Goal: Task Accomplishment & Management: Use online tool/utility

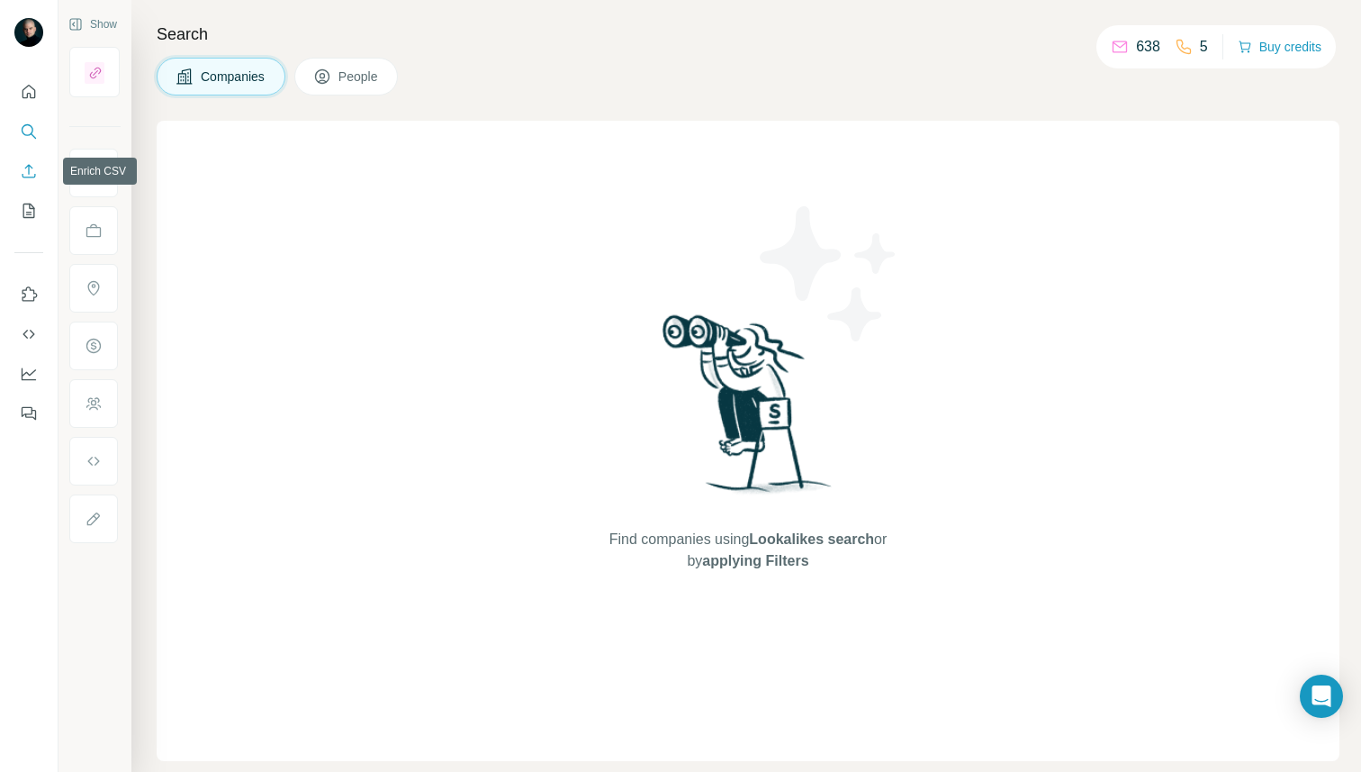
click at [38, 176] on button "Enrich CSV" at bounding box center [28, 171] width 29 height 32
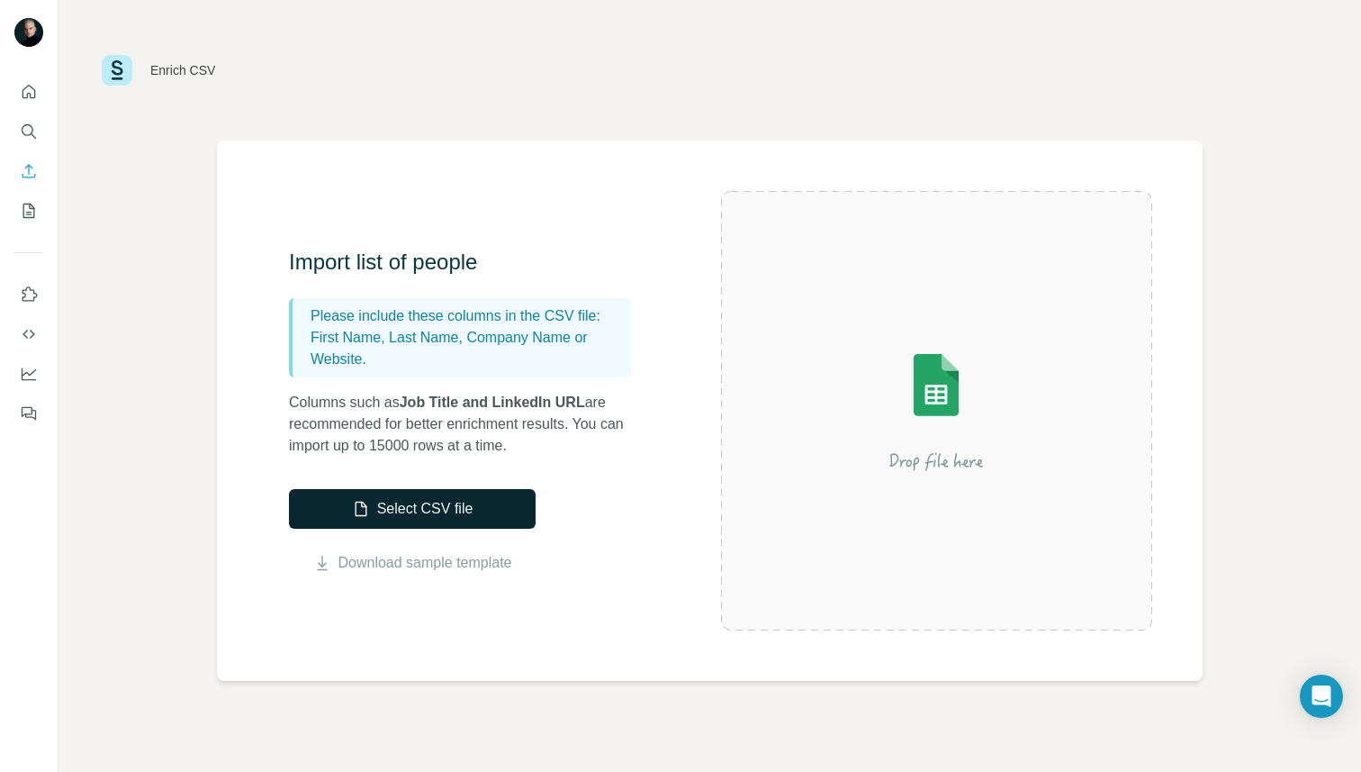
click at [471, 502] on button "Select CSV file" at bounding box center [412, 509] width 247 height 40
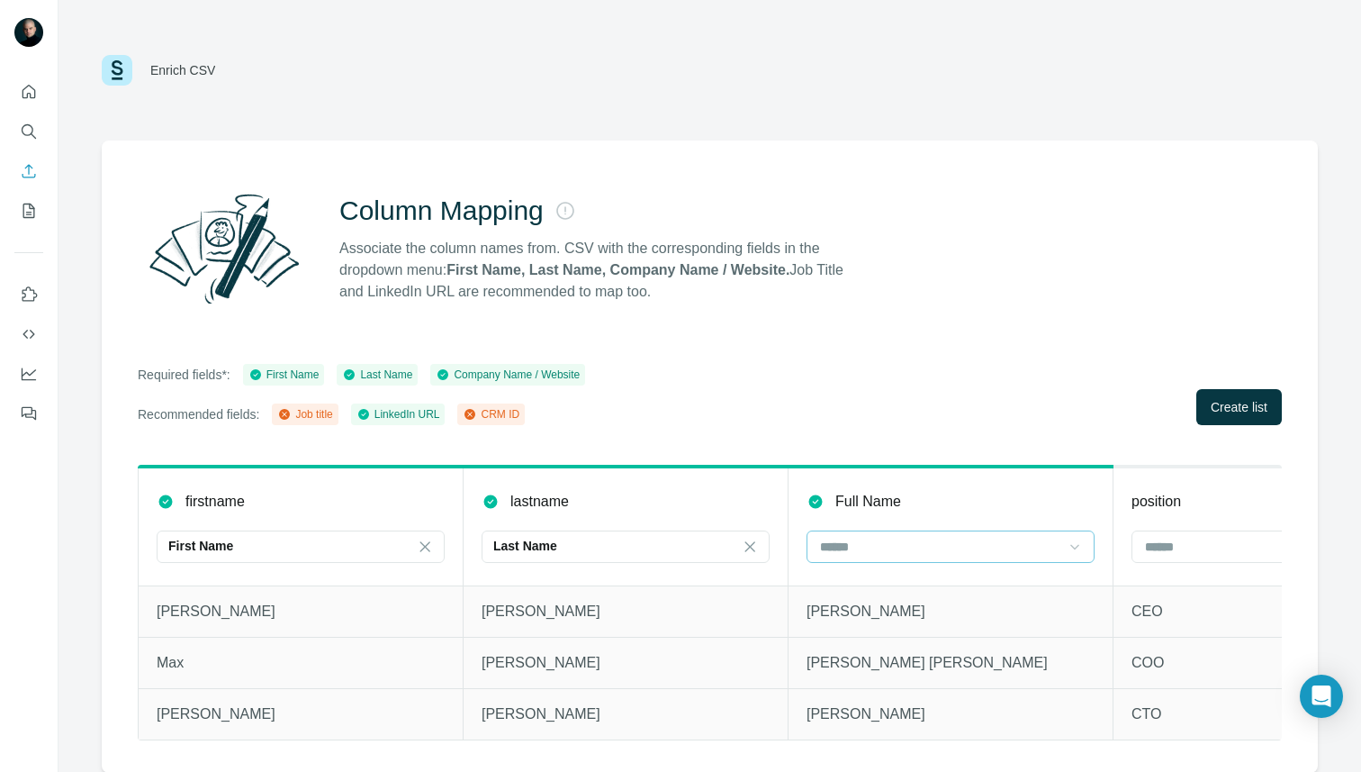
click at [1075, 551] on icon at bounding box center [1075, 547] width 18 height 18
click at [962, 431] on div "Column Mapping Associate the column names from. CSV with the corresponding fiel…" at bounding box center [710, 456] width 1217 height 632
click at [1161, 546] on input at bounding box center [1265, 547] width 243 height 20
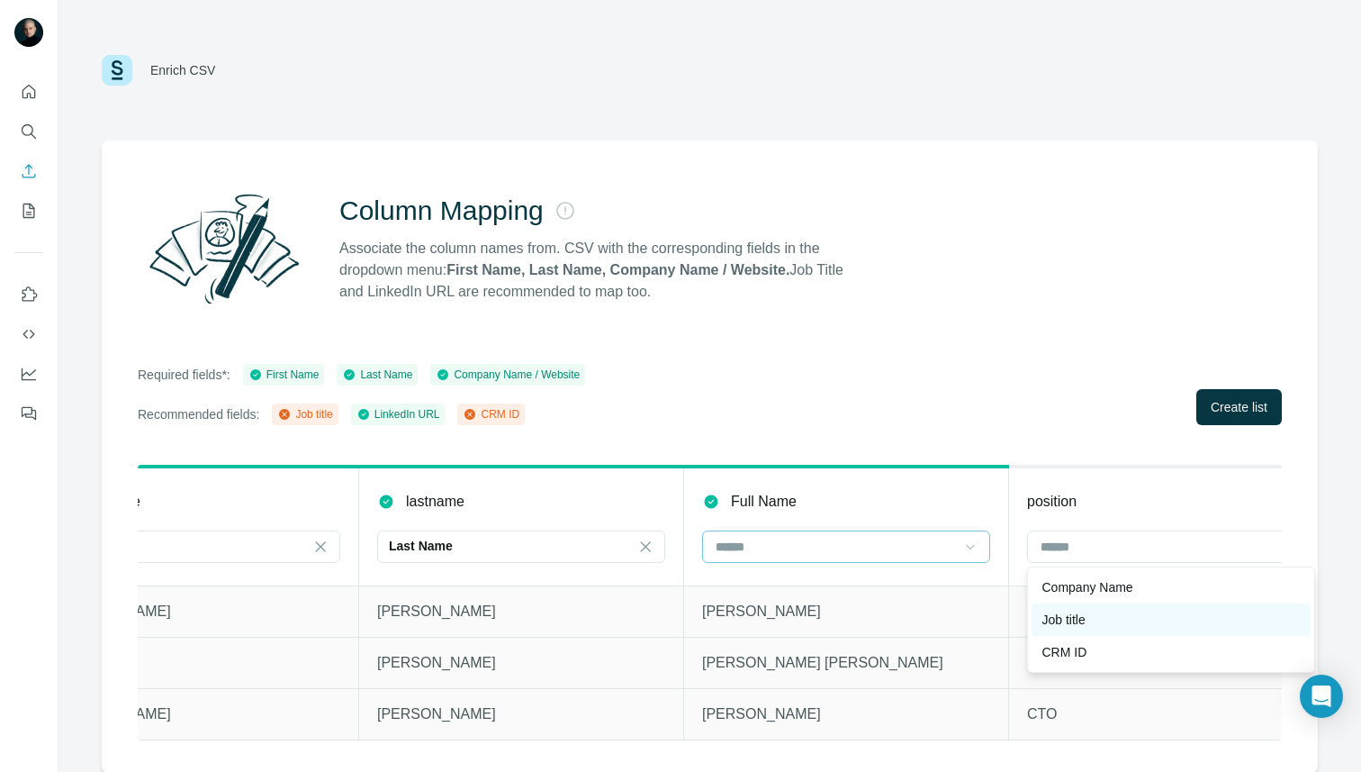
click at [1118, 624] on div "Job title" at bounding box center [1172, 620] width 258 height 18
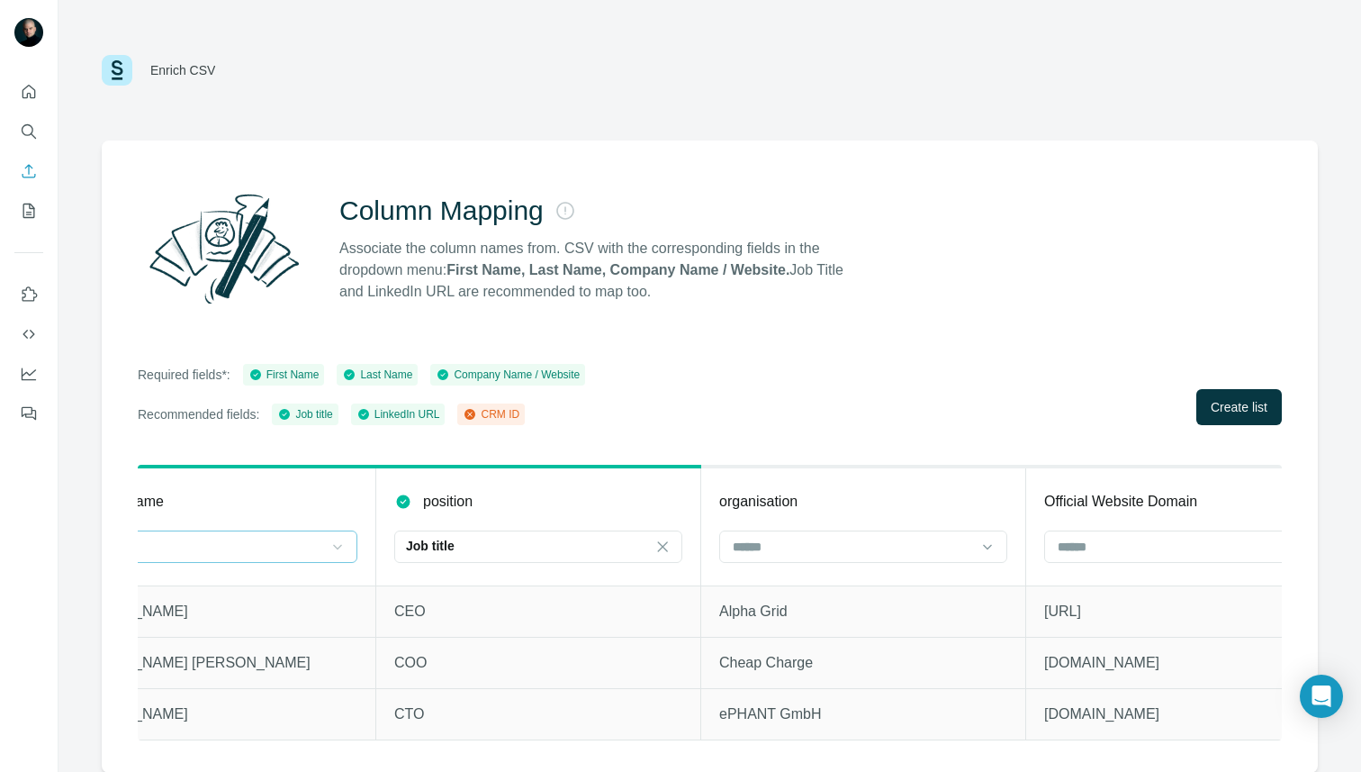
scroll to position [0, 743]
click at [979, 550] on icon at bounding box center [982, 547] width 18 height 18
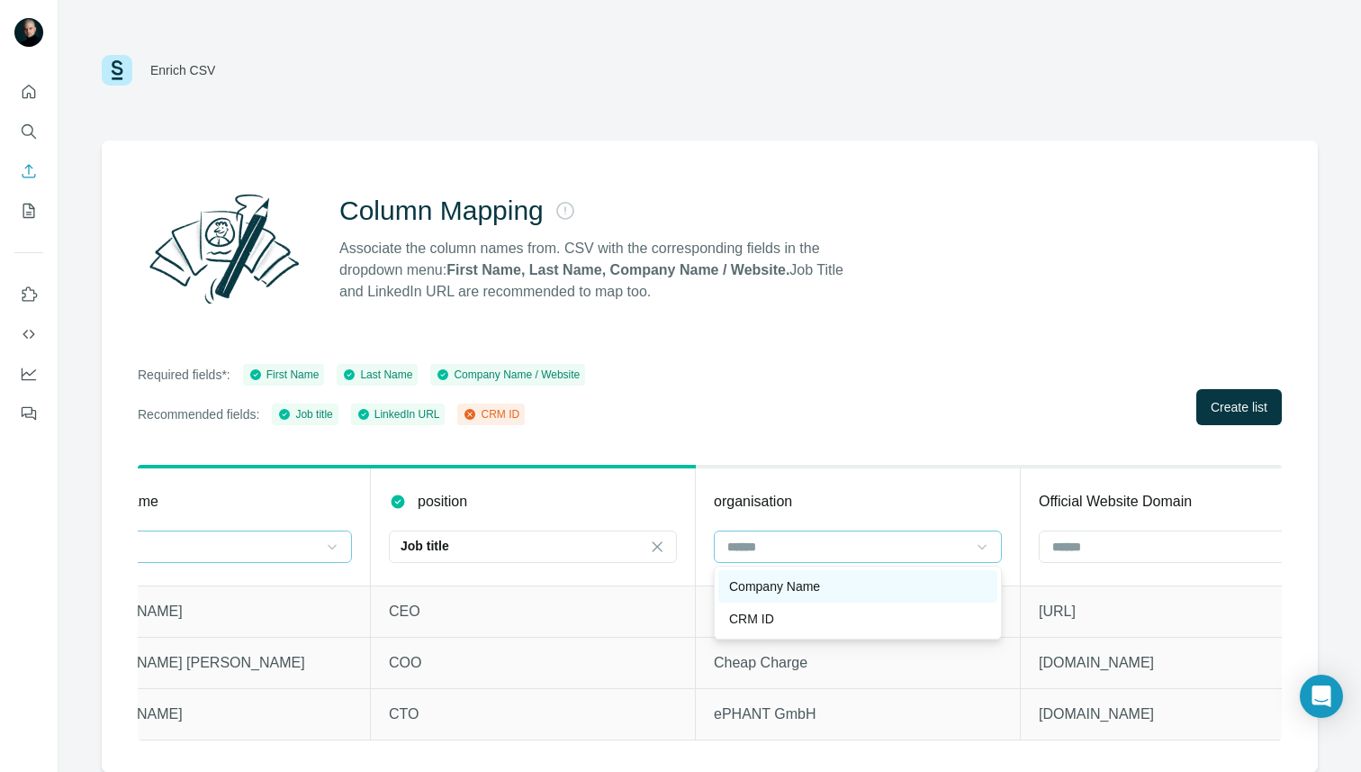
click at [945, 583] on div "Company Name" at bounding box center [858, 586] width 258 height 18
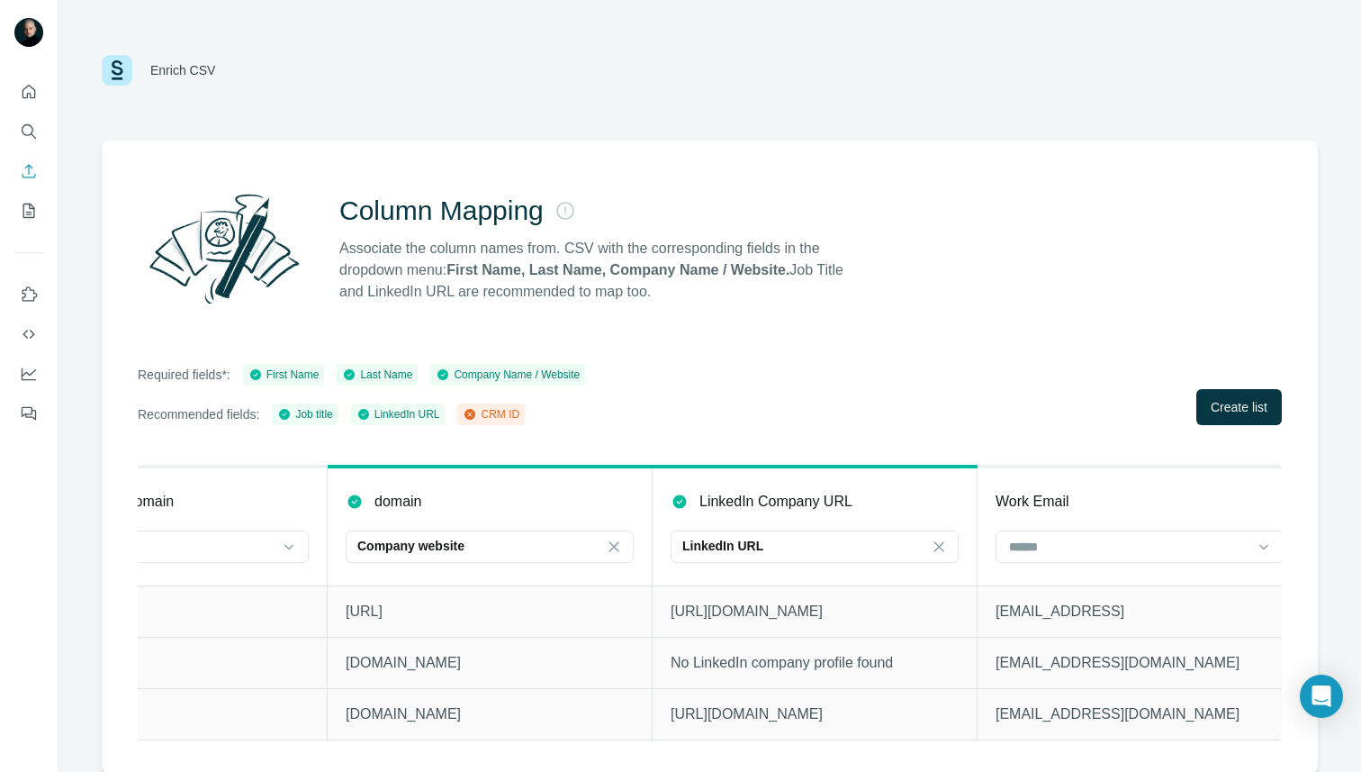
scroll to position [0, 1782]
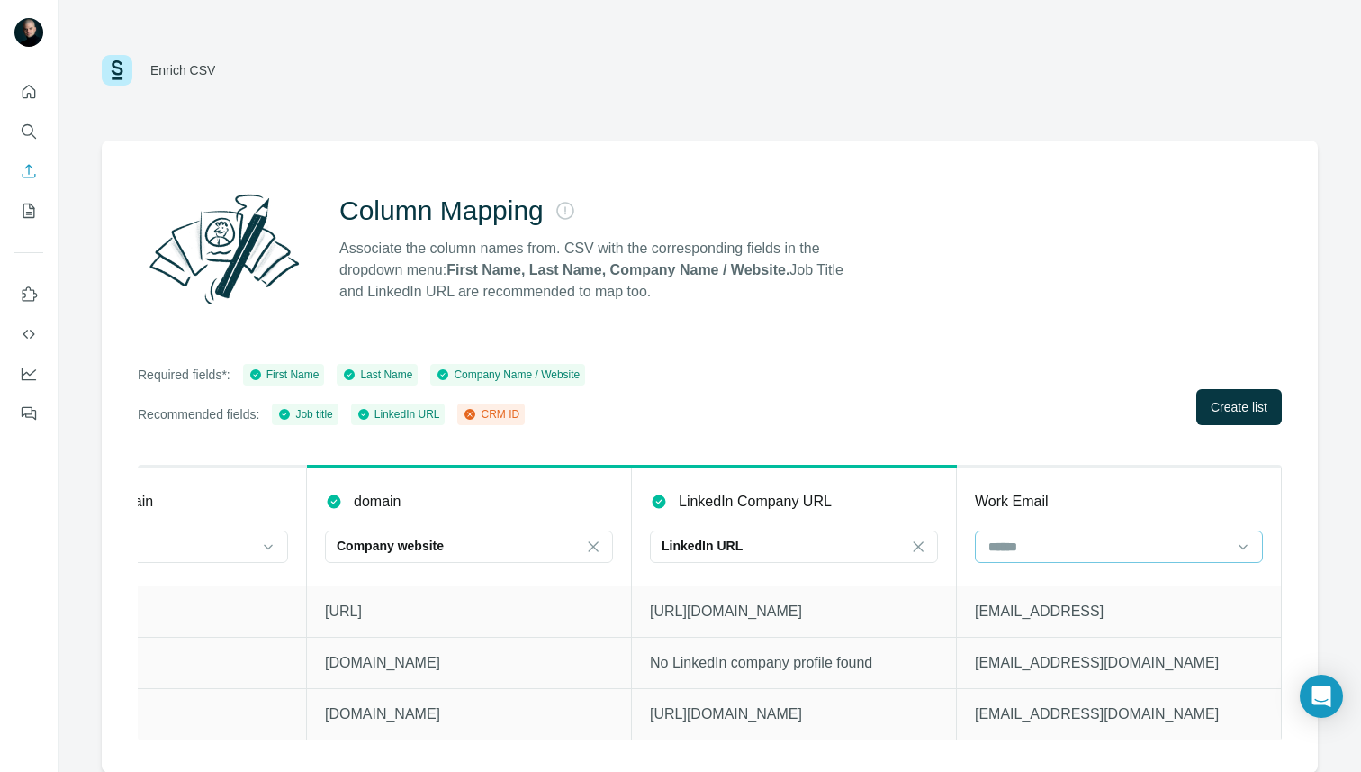
click at [1075, 547] on input at bounding box center [1108, 547] width 243 height 20
click at [1108, 473] on th "Work Email" at bounding box center [1119, 525] width 325 height 119
click at [1064, 551] on input at bounding box center [1108, 547] width 243 height 20
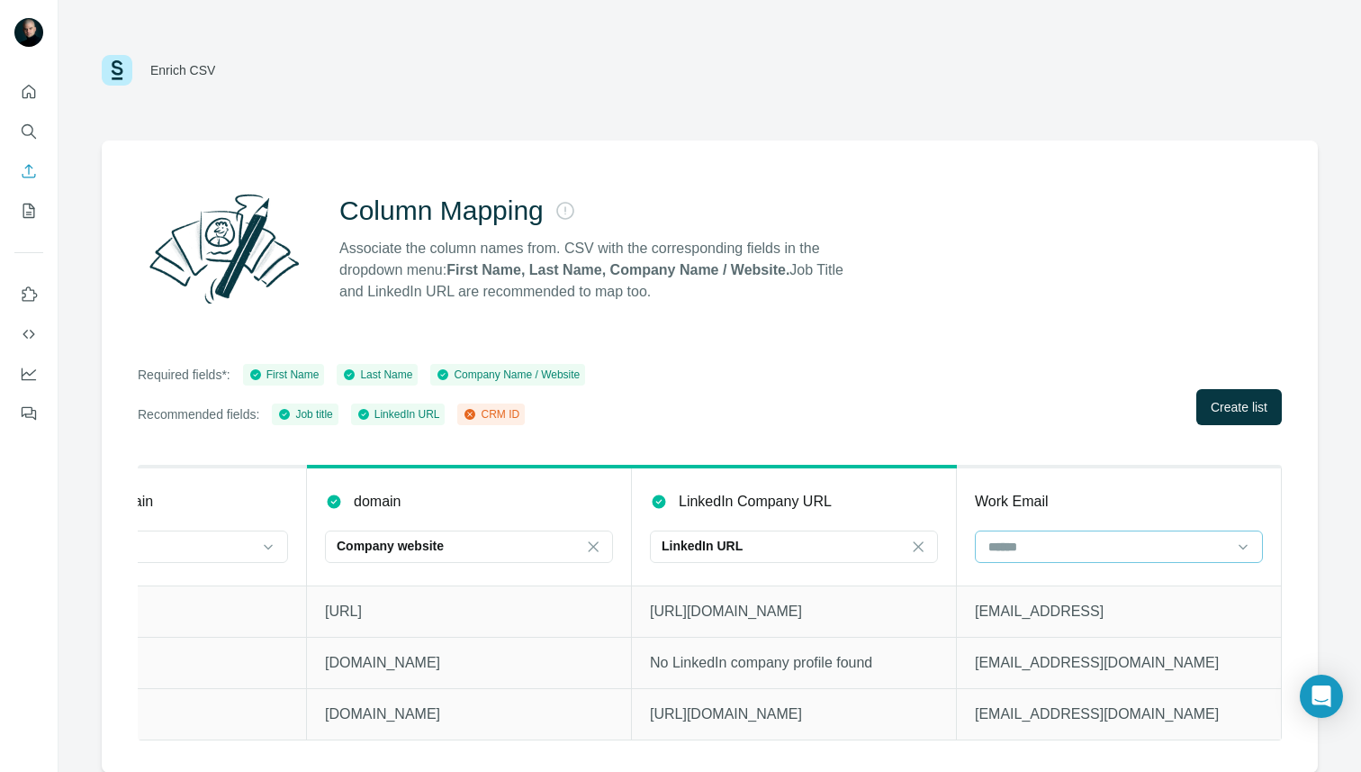
click at [1064, 551] on input at bounding box center [1108, 547] width 243 height 20
click at [1247, 551] on icon at bounding box center [1244, 547] width 18 height 18
click at [1247, 548] on icon at bounding box center [1244, 547] width 18 height 18
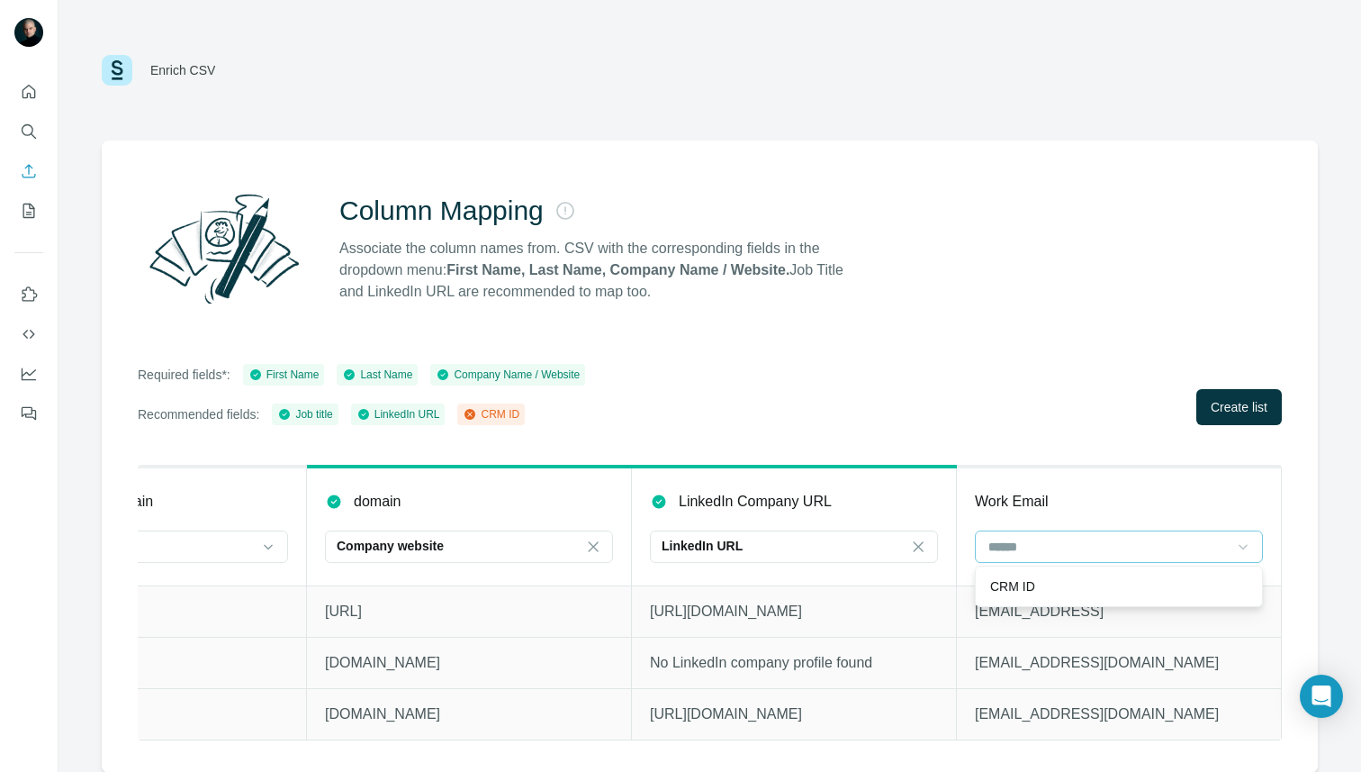
click at [1148, 530] on div at bounding box center [1119, 546] width 288 height 32
drag, startPoint x: 1233, startPoint y: 415, endPoint x: 1219, endPoint y: 415, distance: 13.5
click at [1228, 415] on button "Create list" at bounding box center [1240, 407] width 86 height 36
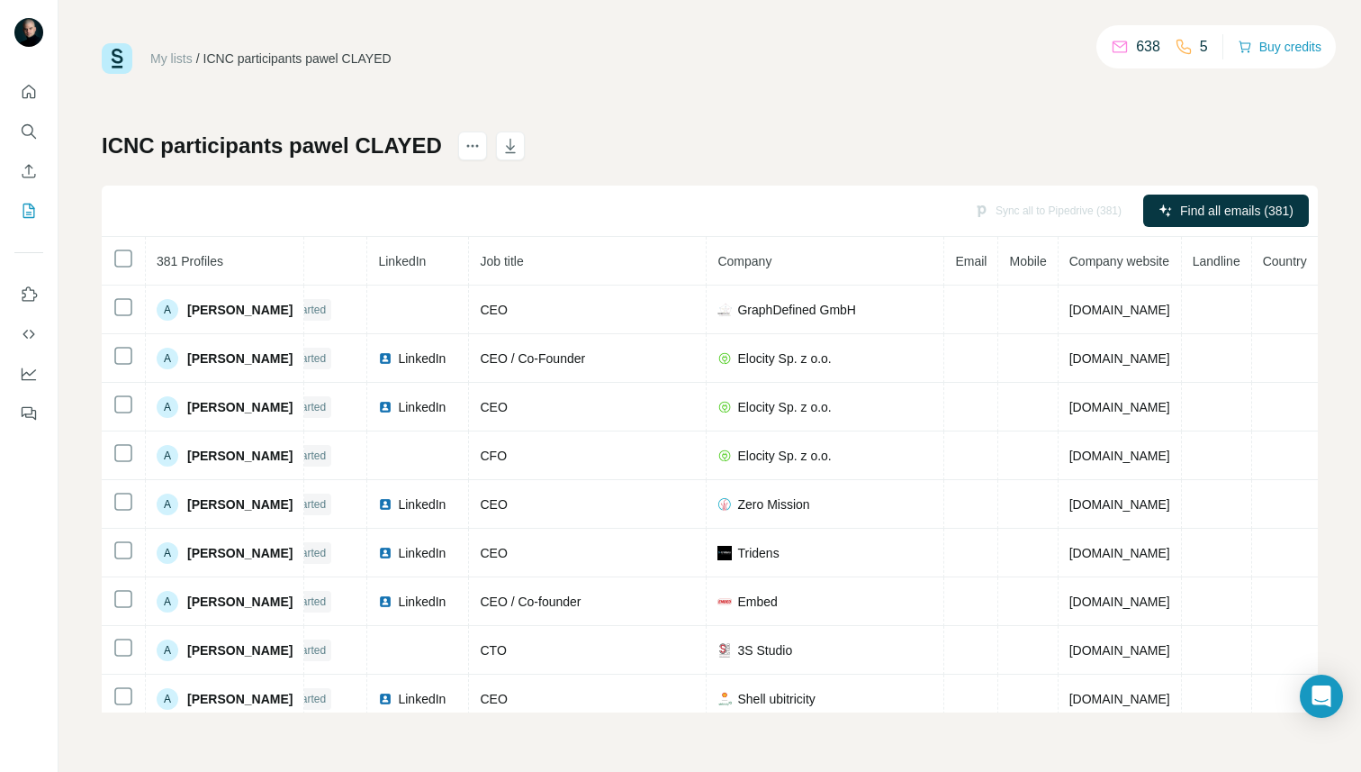
scroll to position [0, 113]
click at [30, 180] on button "Enrich CSV" at bounding box center [28, 171] width 29 height 32
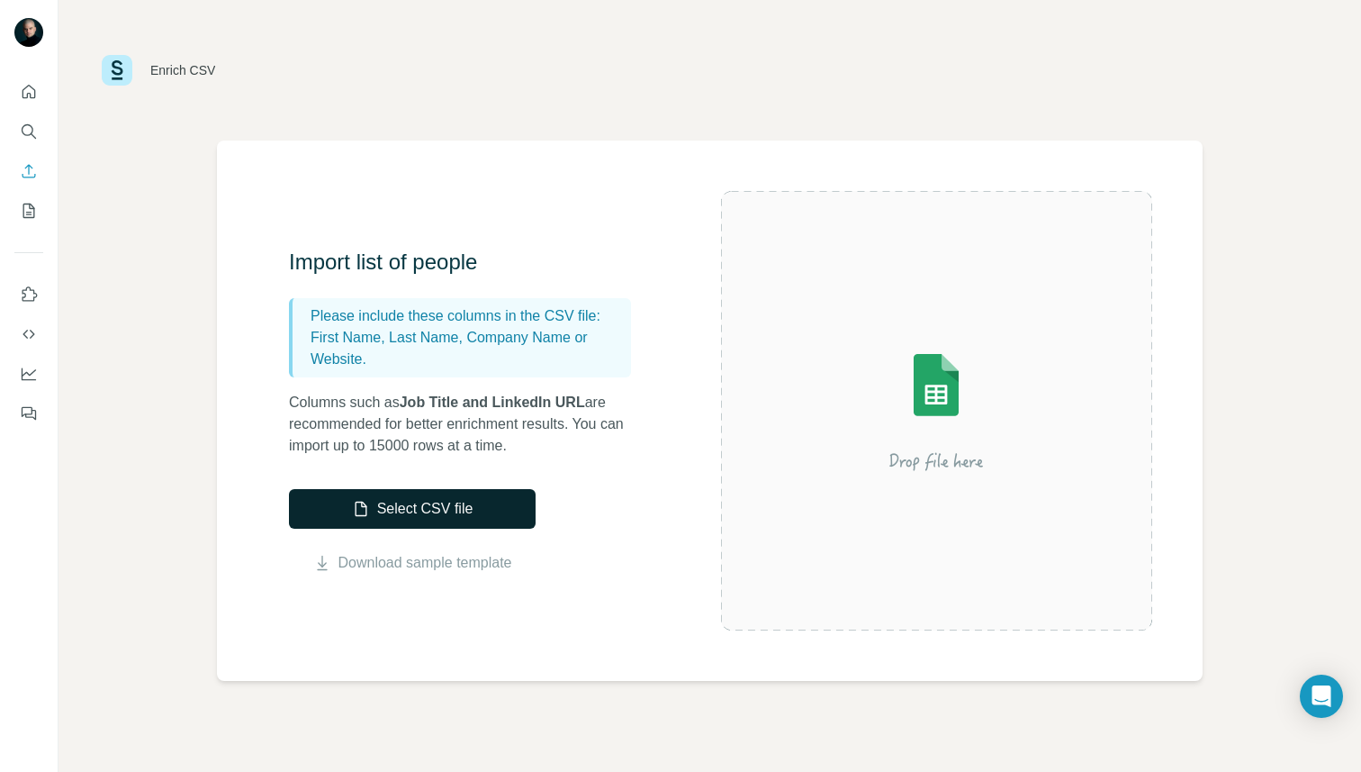
click at [368, 501] on button "Select CSV file" at bounding box center [412, 509] width 247 height 40
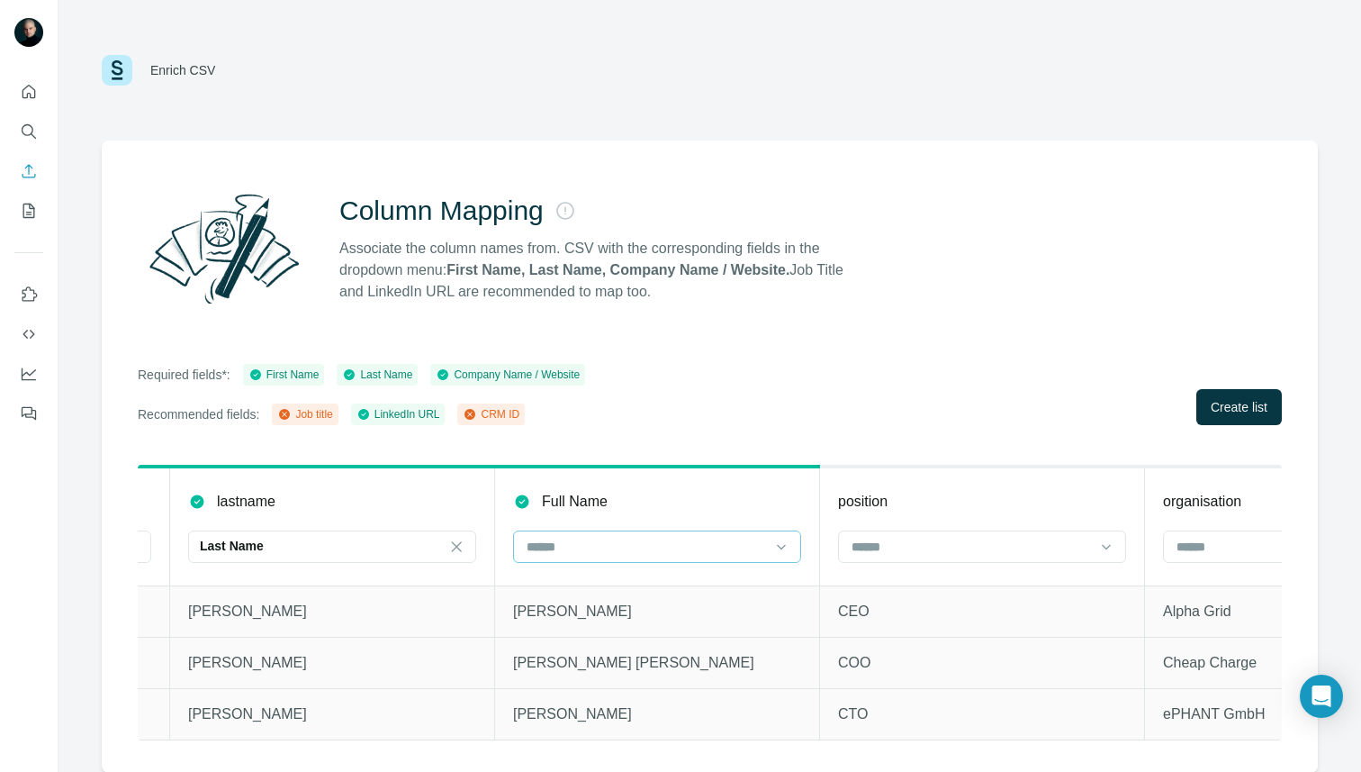
scroll to position [0, 308]
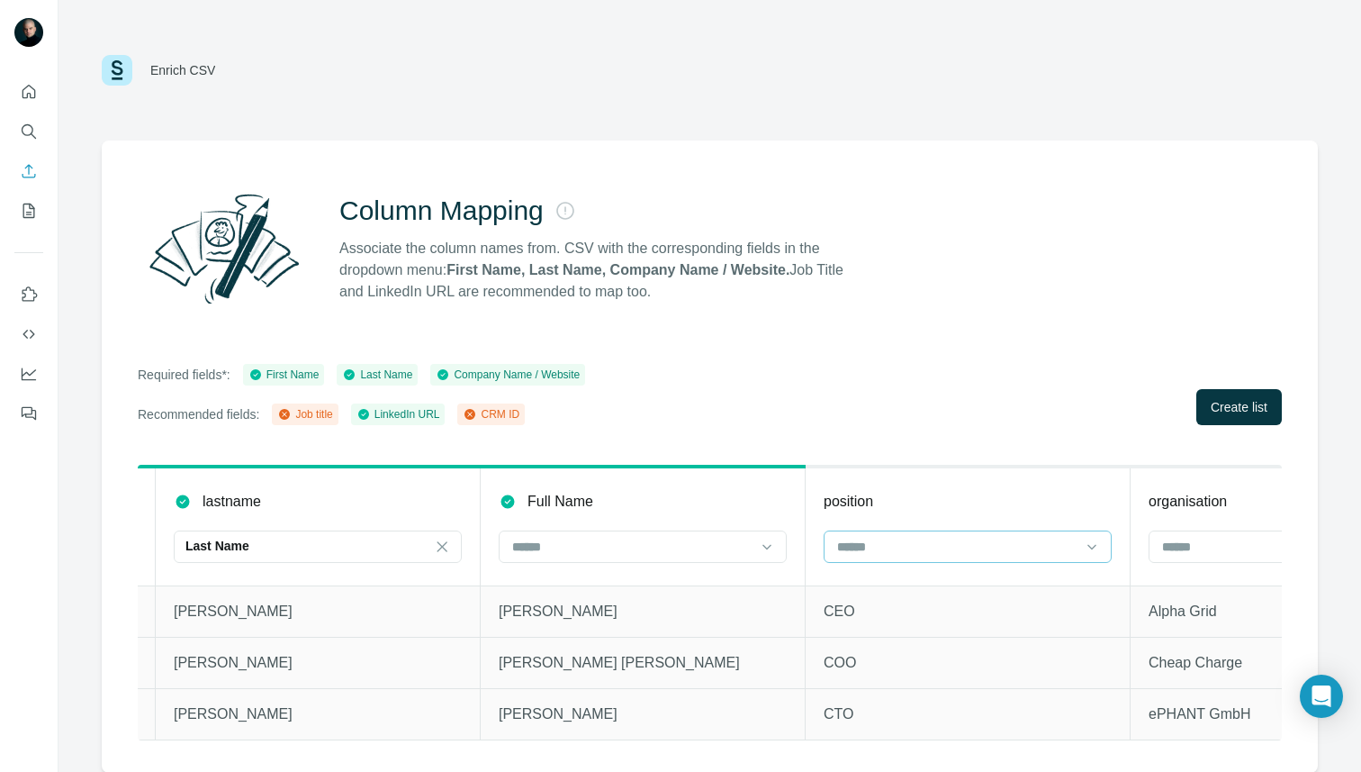
click at [974, 543] on input at bounding box center [957, 547] width 243 height 20
click at [939, 608] on div "Job title" at bounding box center [967, 619] width 279 height 32
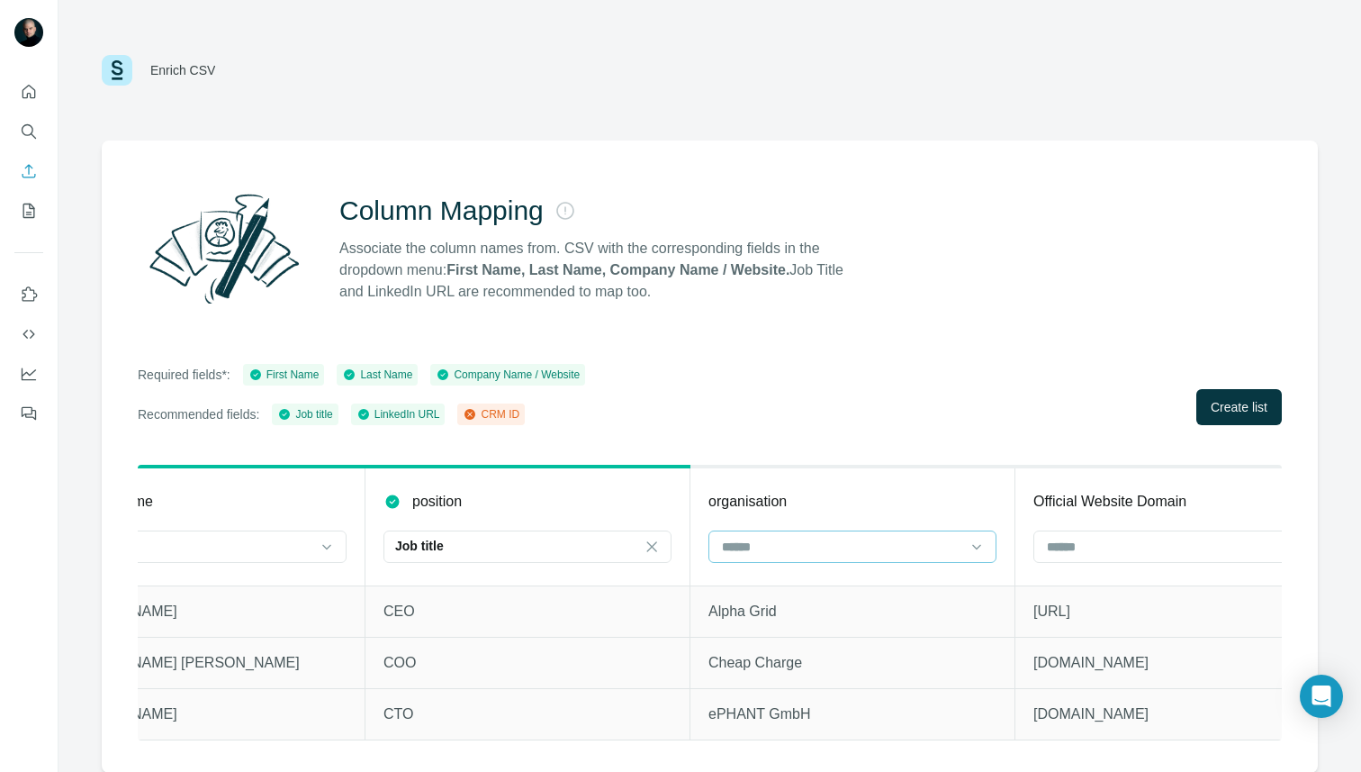
scroll to position [0, 751]
click at [940, 547] on input at bounding box center [839, 547] width 243 height 20
click at [880, 593] on div "Company Name" at bounding box center [850, 587] width 258 height 18
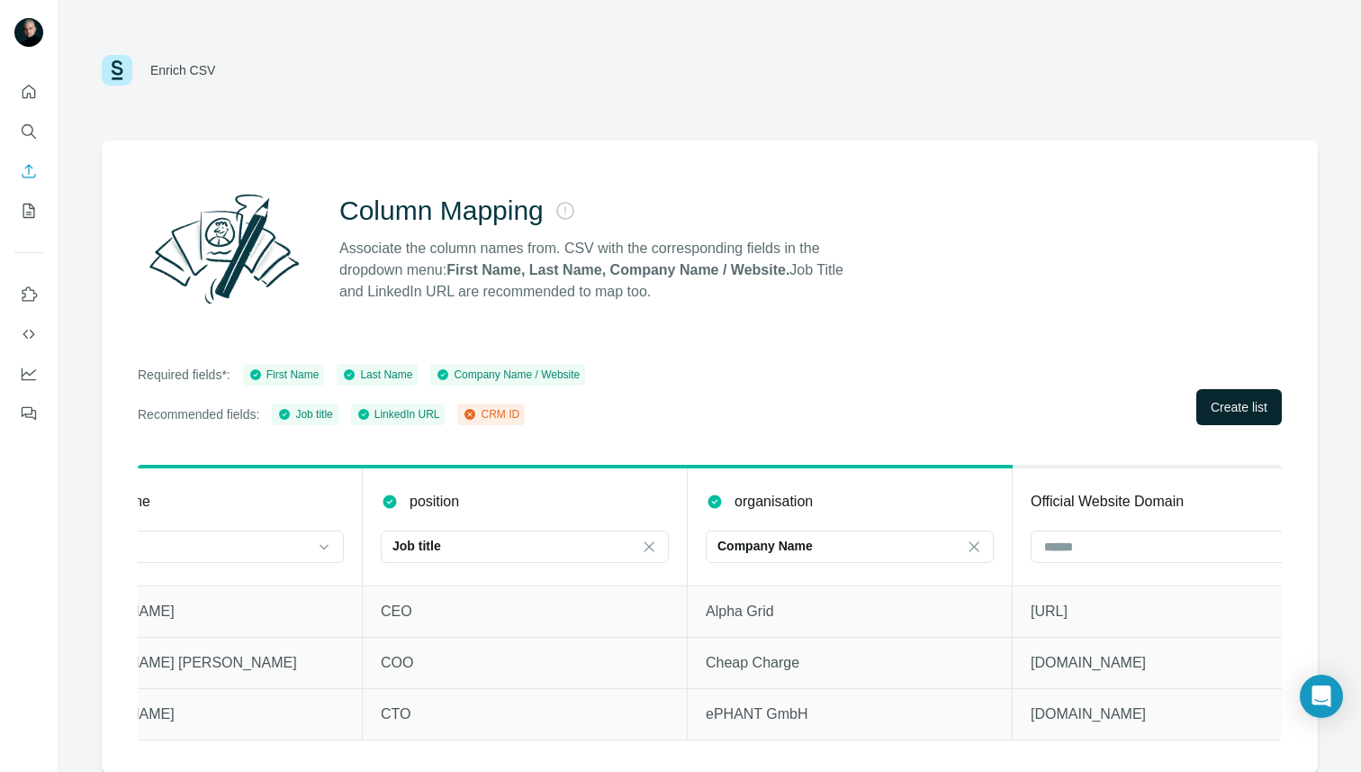
click at [1223, 409] on span "Create list" at bounding box center [1239, 407] width 57 height 18
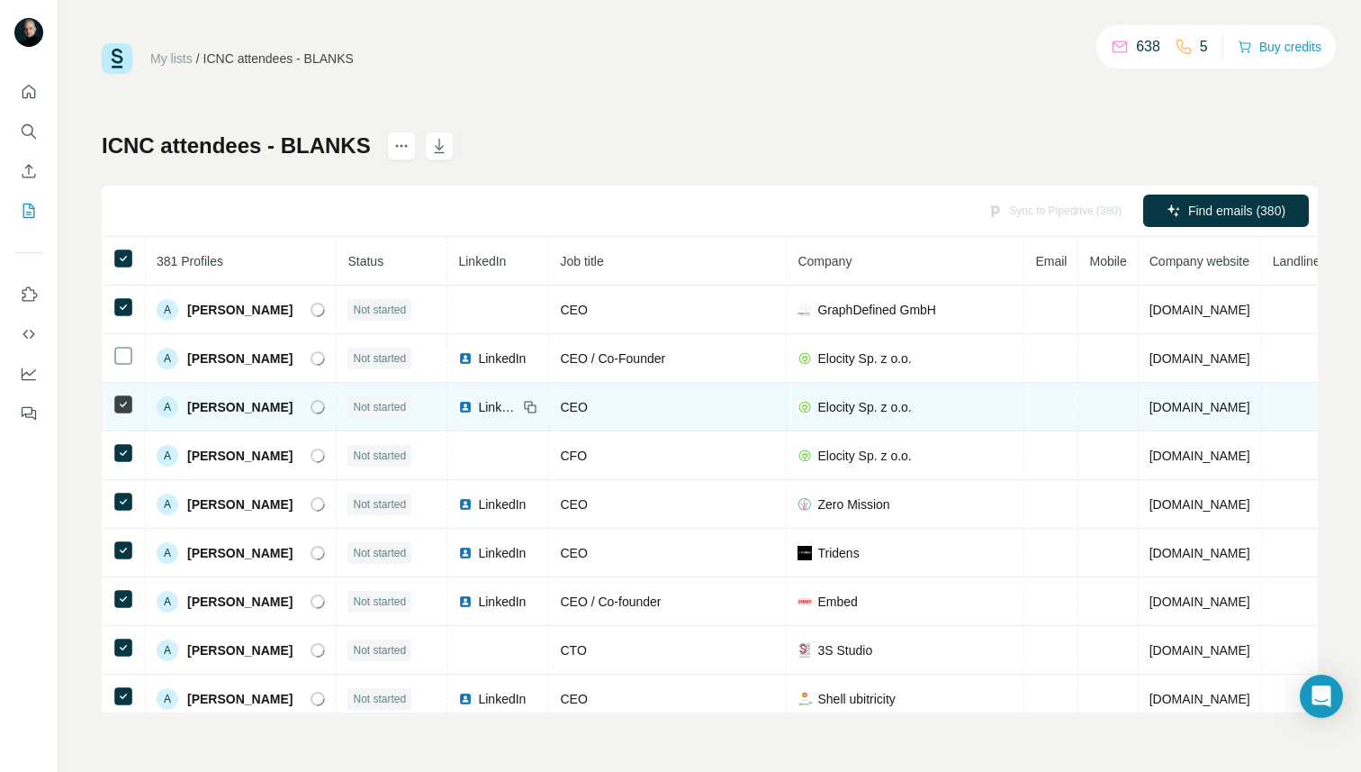
click at [126, 394] on icon at bounding box center [124, 404] width 22 height 22
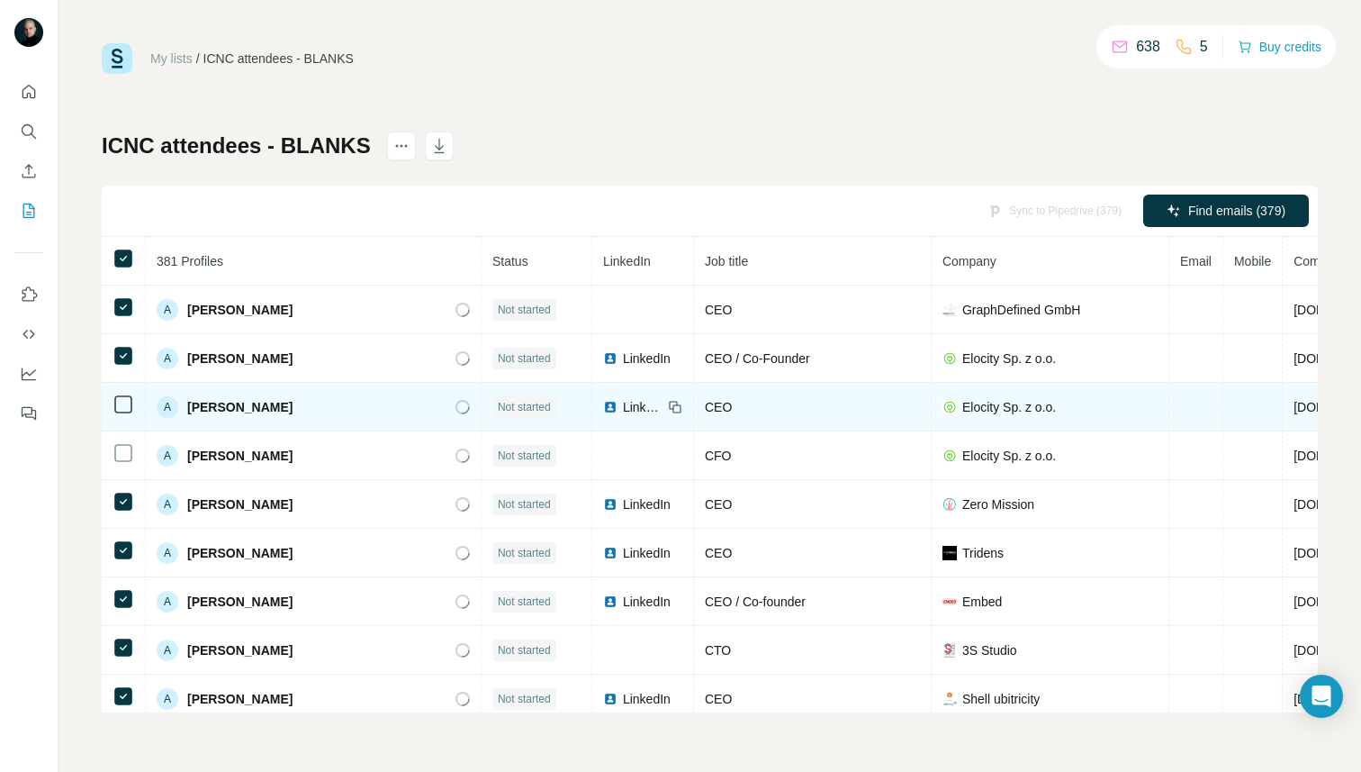
click at [124, 394] on icon at bounding box center [124, 404] width 22 height 22
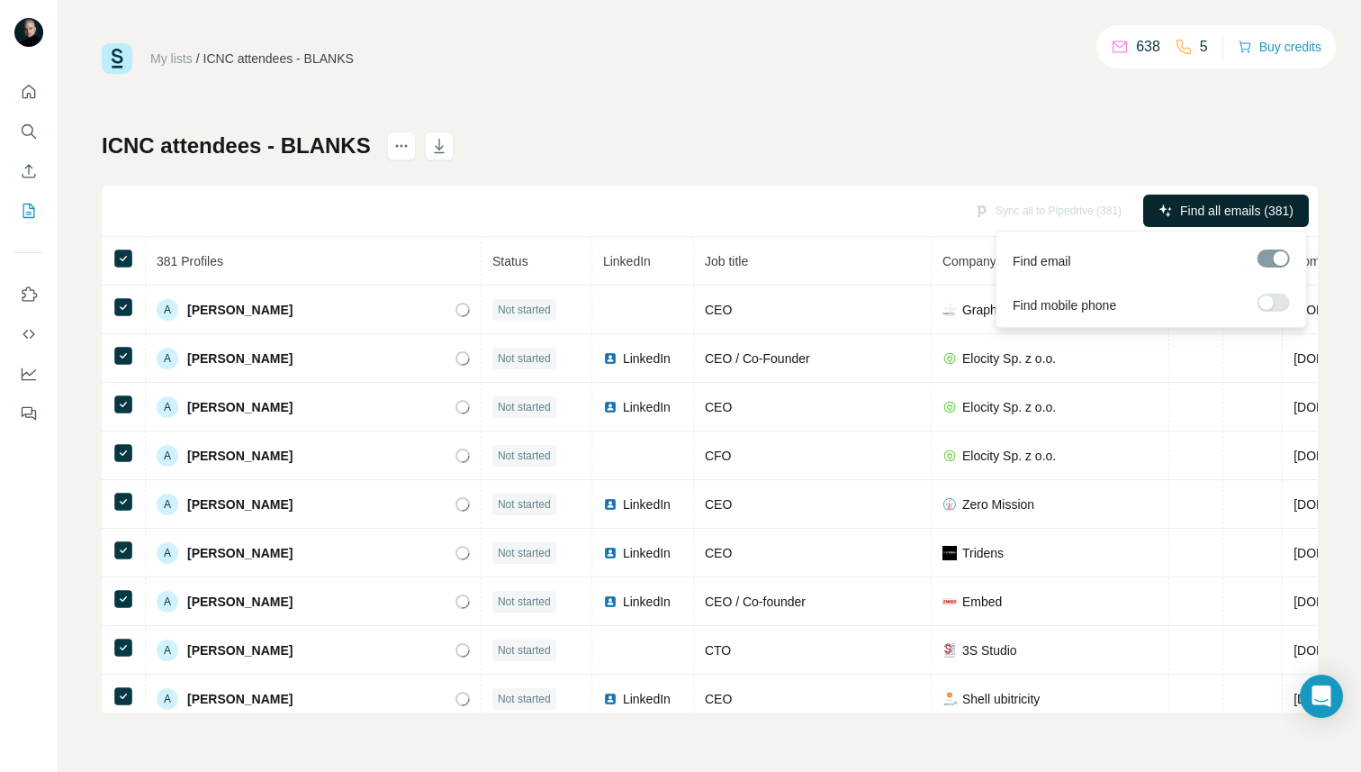
click at [1208, 211] on span "Find all emails (381)" at bounding box center [1236, 211] width 113 height 18
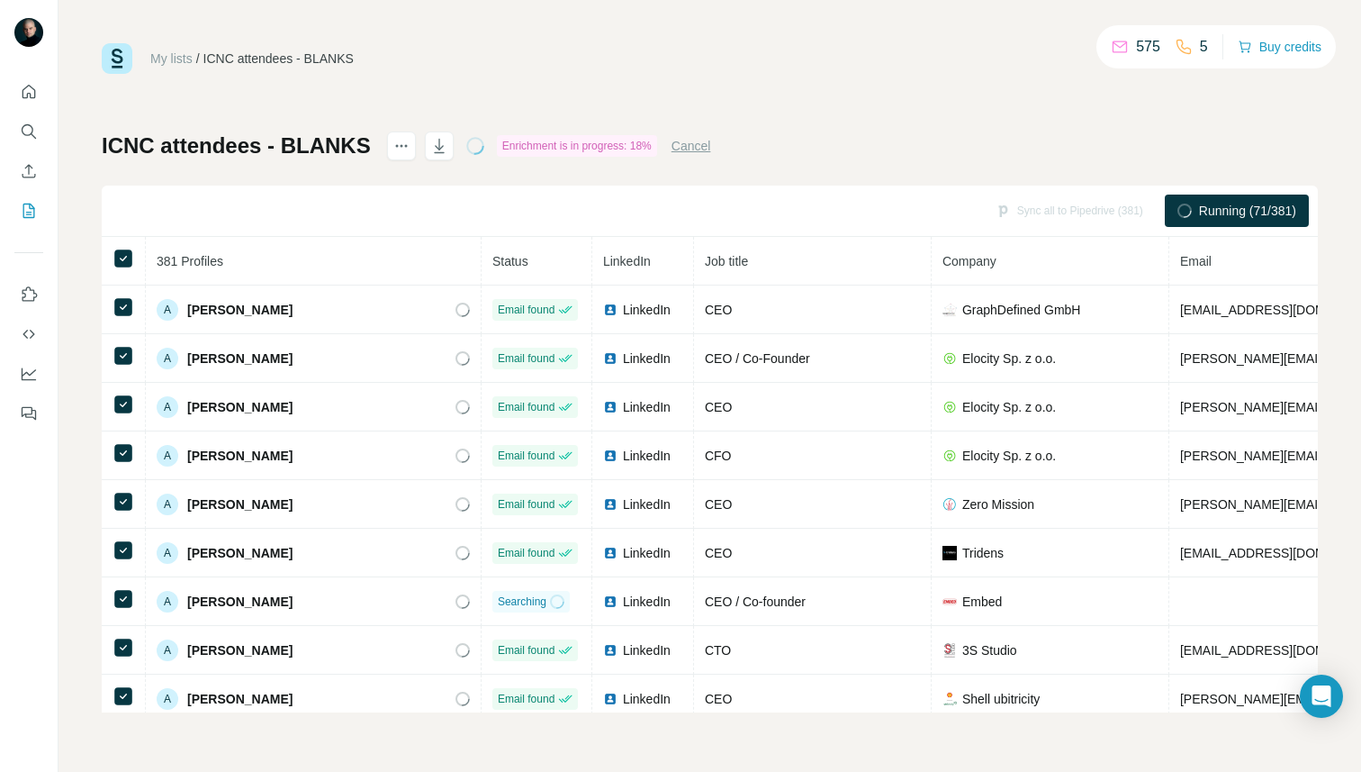
click at [1249, 206] on span "Running (71/381)" at bounding box center [1247, 211] width 97 height 18
click at [1223, 212] on span "Running (71/381)" at bounding box center [1247, 211] width 97 height 18
click at [1215, 209] on span "Running (72/381)" at bounding box center [1247, 211] width 97 height 18
click at [1268, 213] on span "Running (74/381)" at bounding box center [1247, 211] width 97 height 18
click at [1217, 217] on span "Running (74/381)" at bounding box center [1247, 211] width 97 height 18
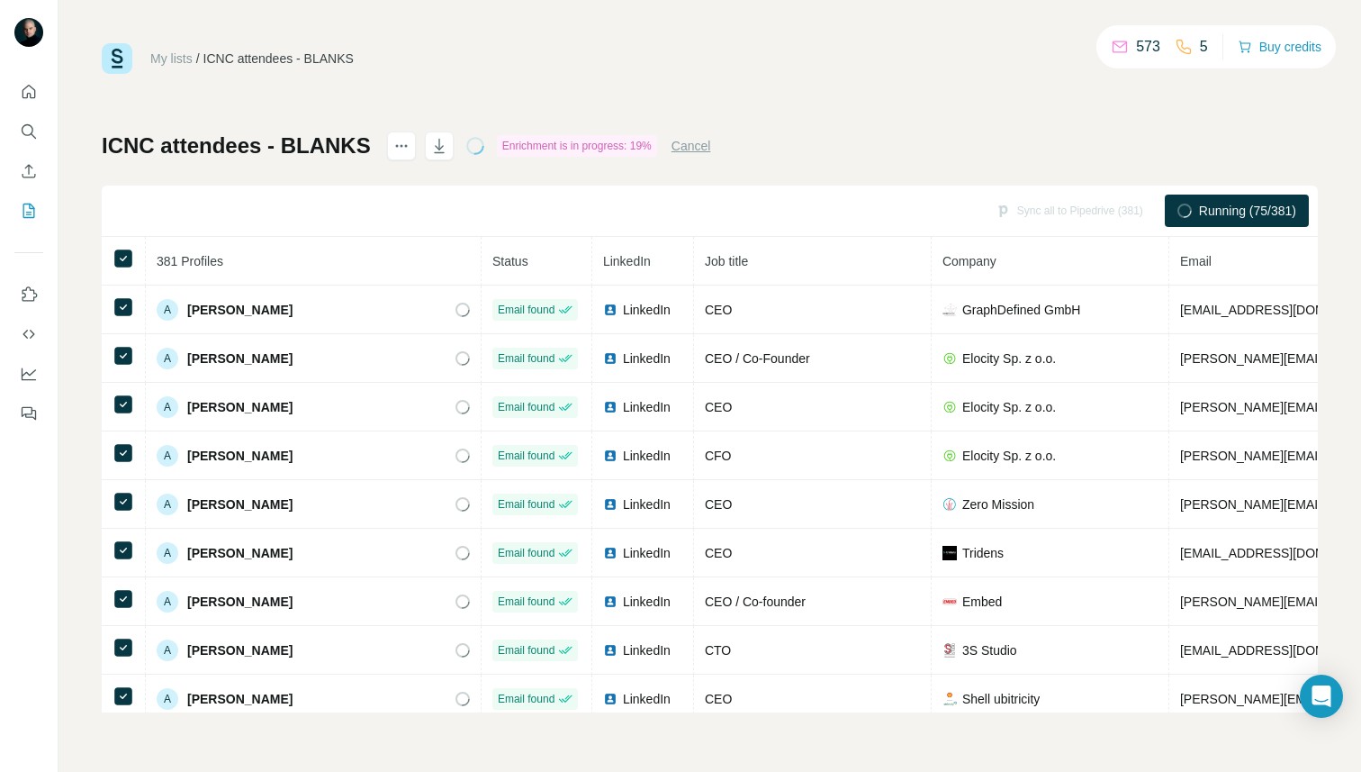
click at [681, 141] on button "Cancel" at bounding box center [692, 146] width 40 height 18
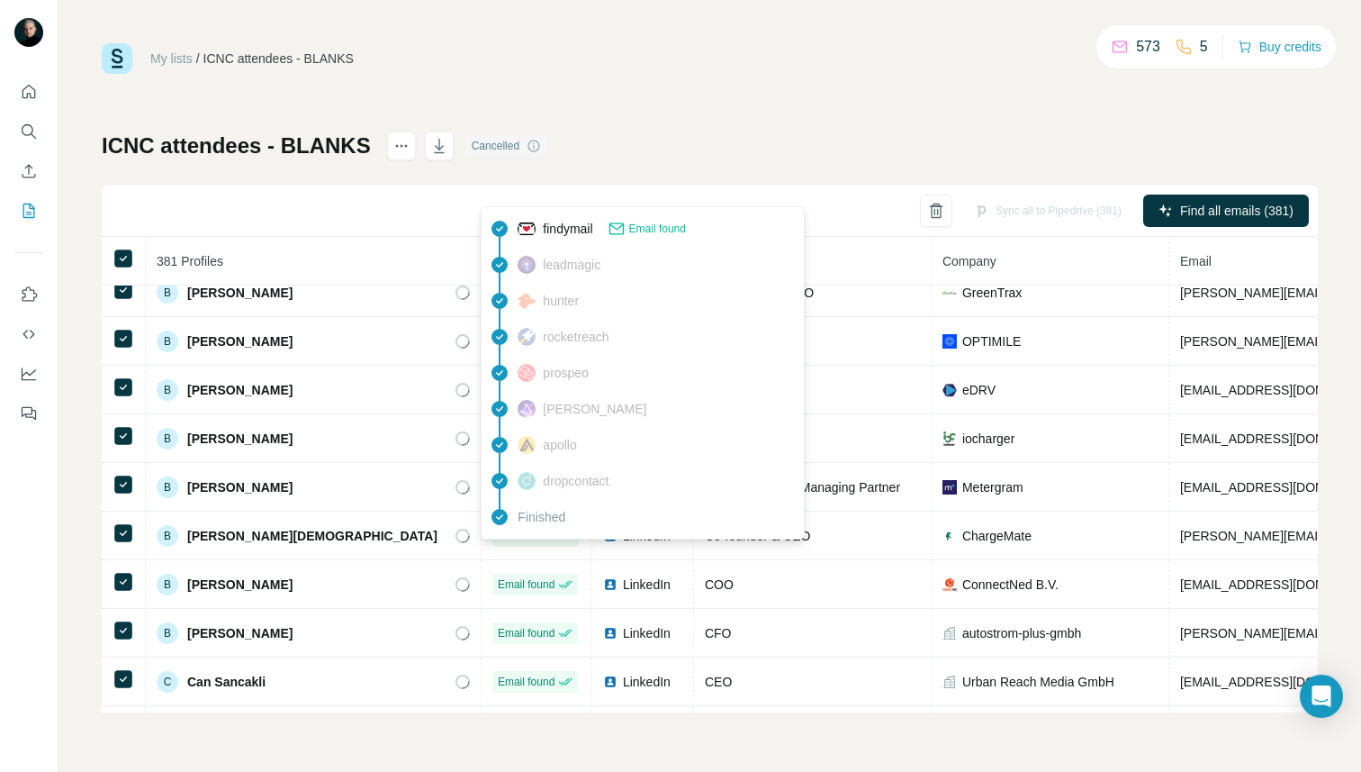
scroll to position [2491, 0]
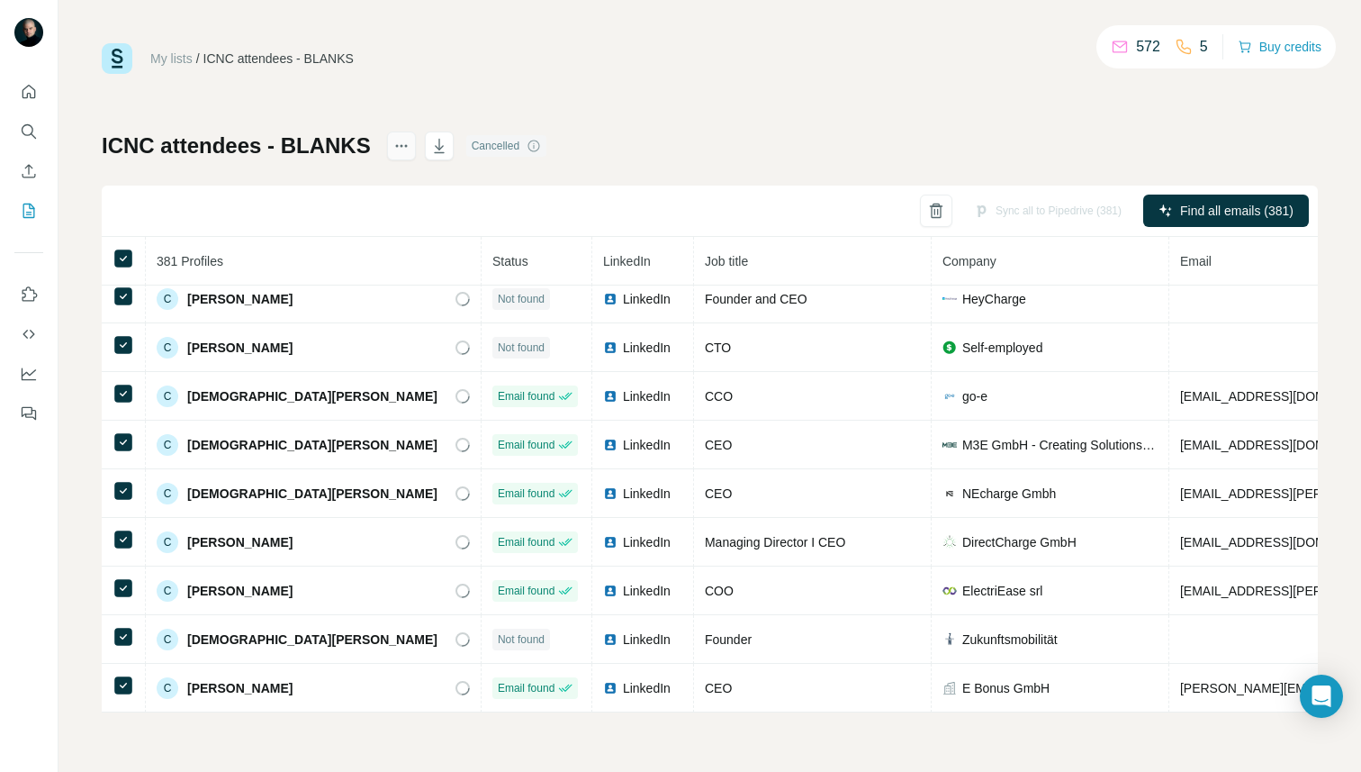
click at [403, 149] on icon "actions" at bounding box center [402, 146] width 18 height 18
click at [421, 181] on icon at bounding box center [413, 185] width 18 height 18
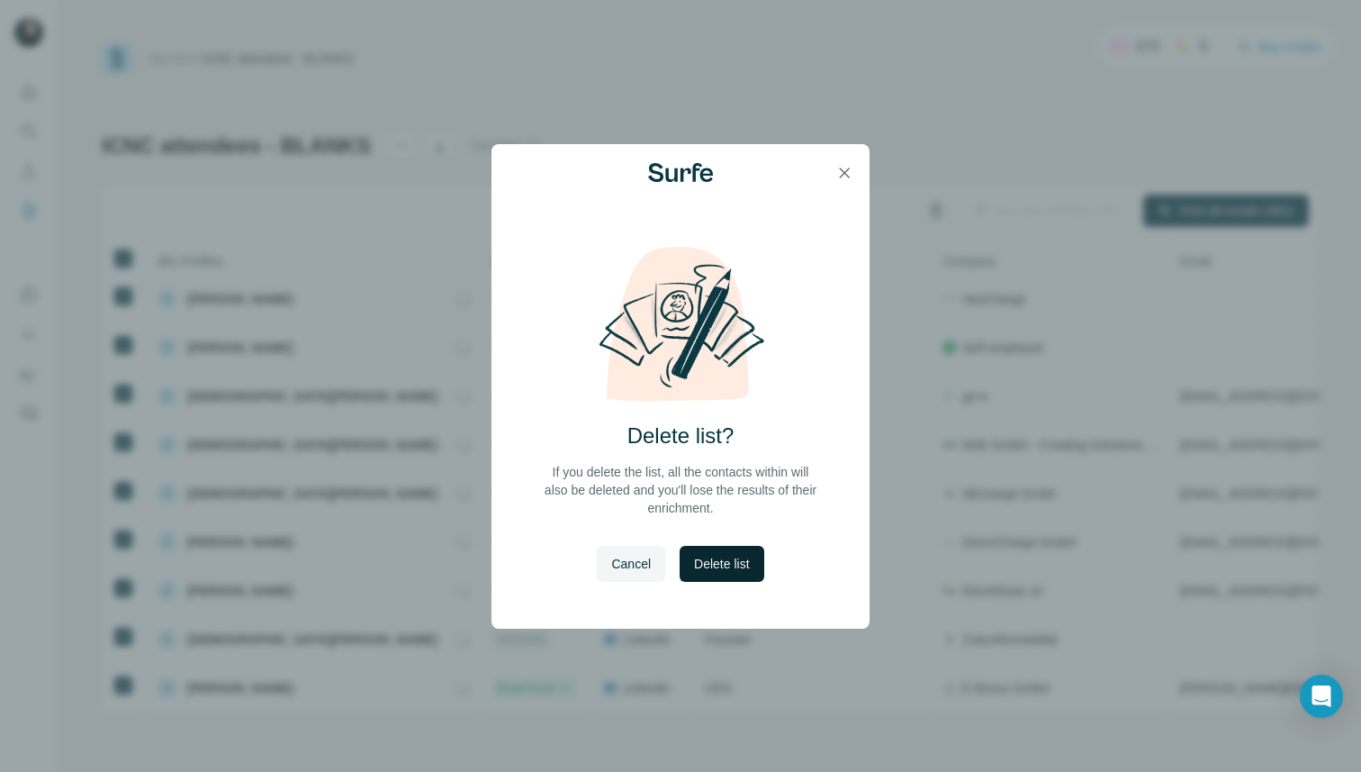
click at [737, 565] on span "Delete list" at bounding box center [721, 564] width 55 height 18
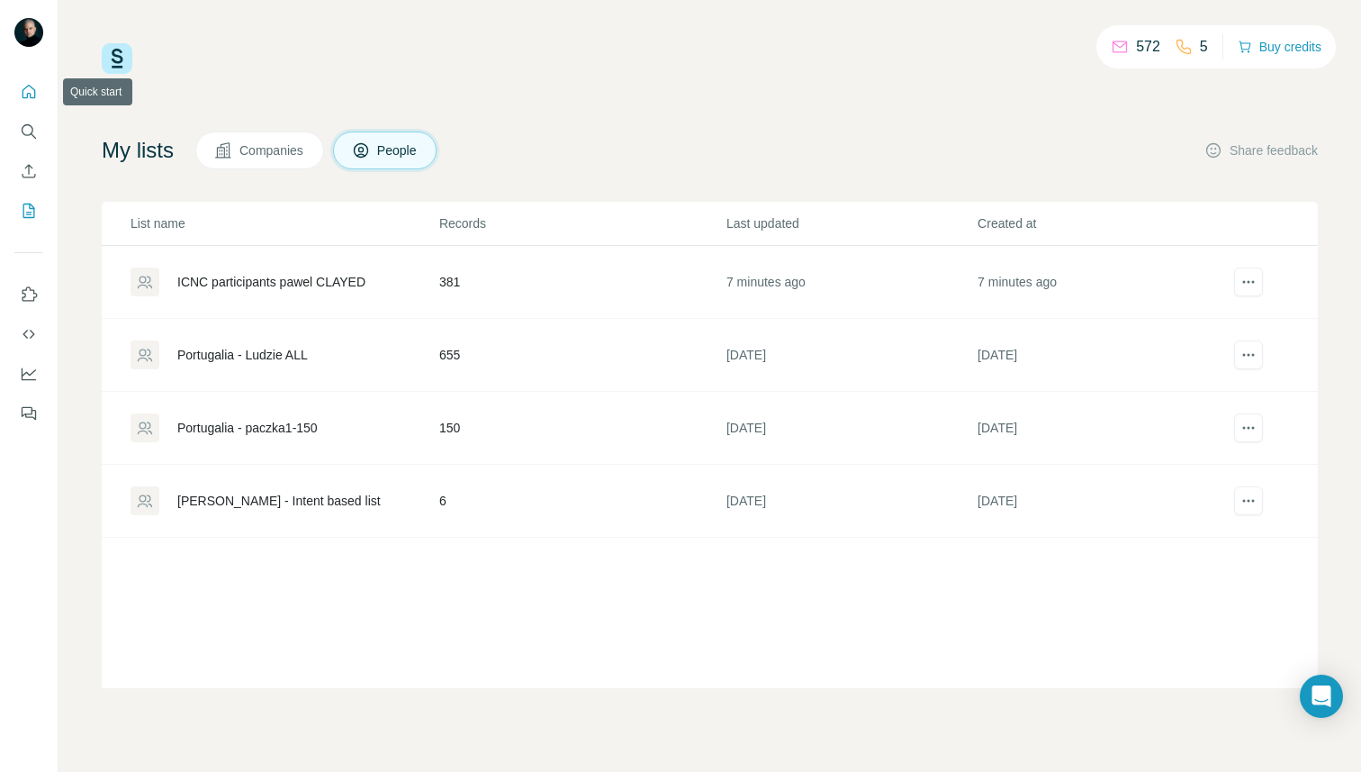
click at [26, 93] on icon "Quick start" at bounding box center [29, 92] width 18 height 18
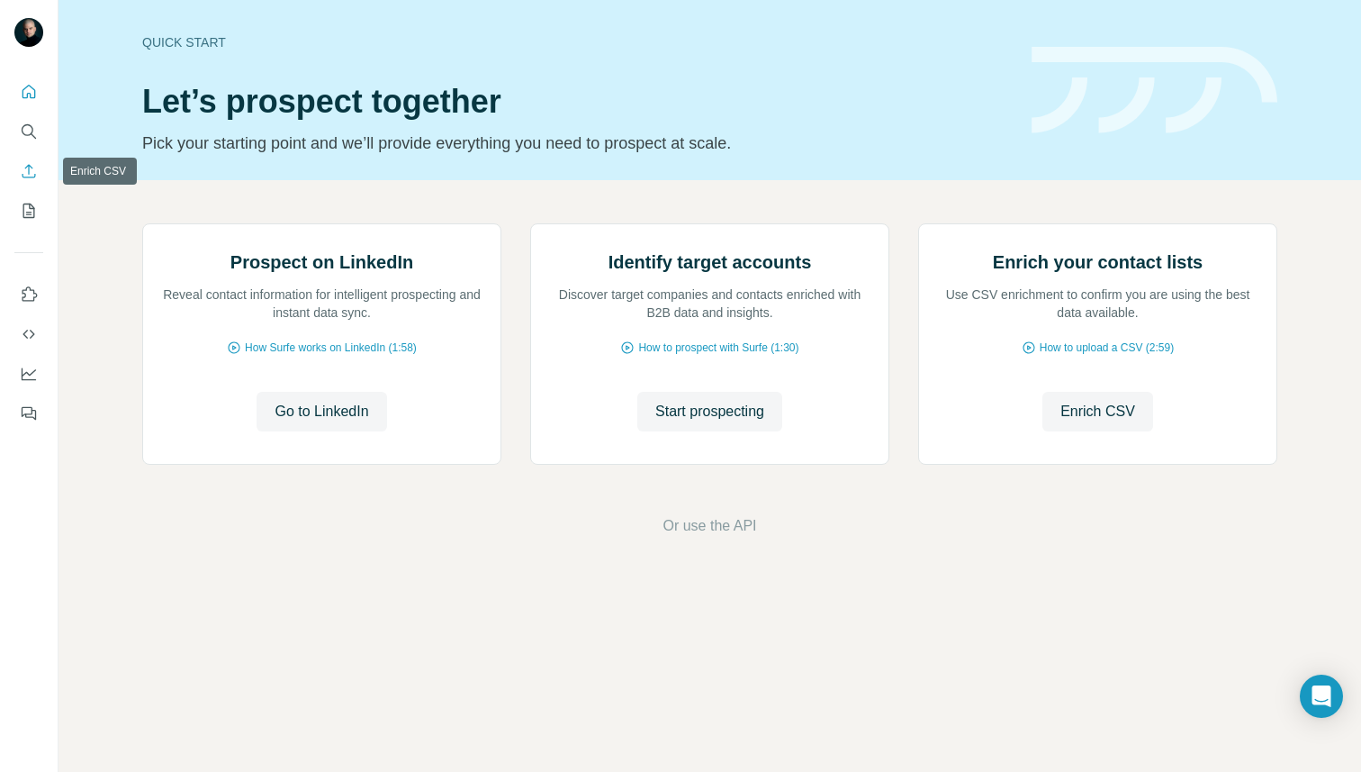
click at [26, 172] on icon "Enrich CSV" at bounding box center [29, 171] width 18 height 18
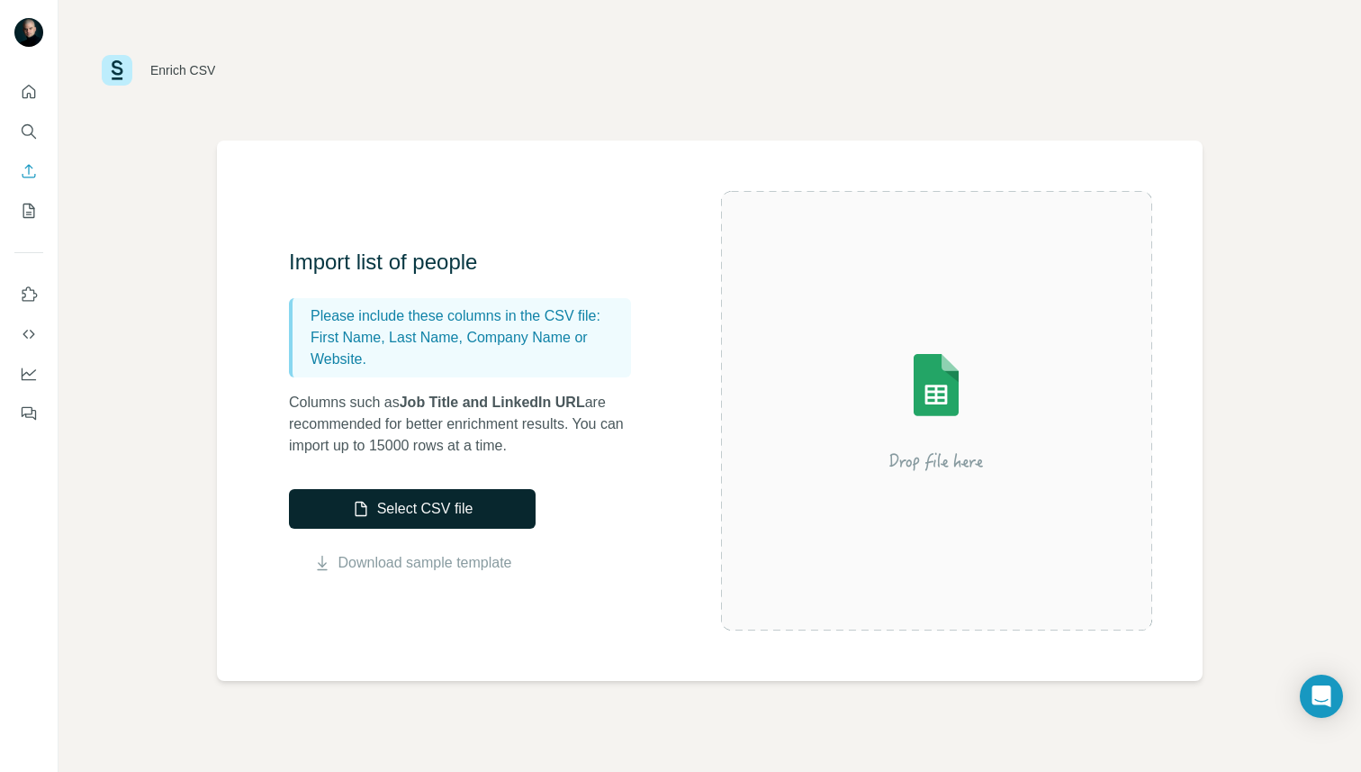
click at [432, 509] on button "Select CSV file" at bounding box center [412, 509] width 247 height 40
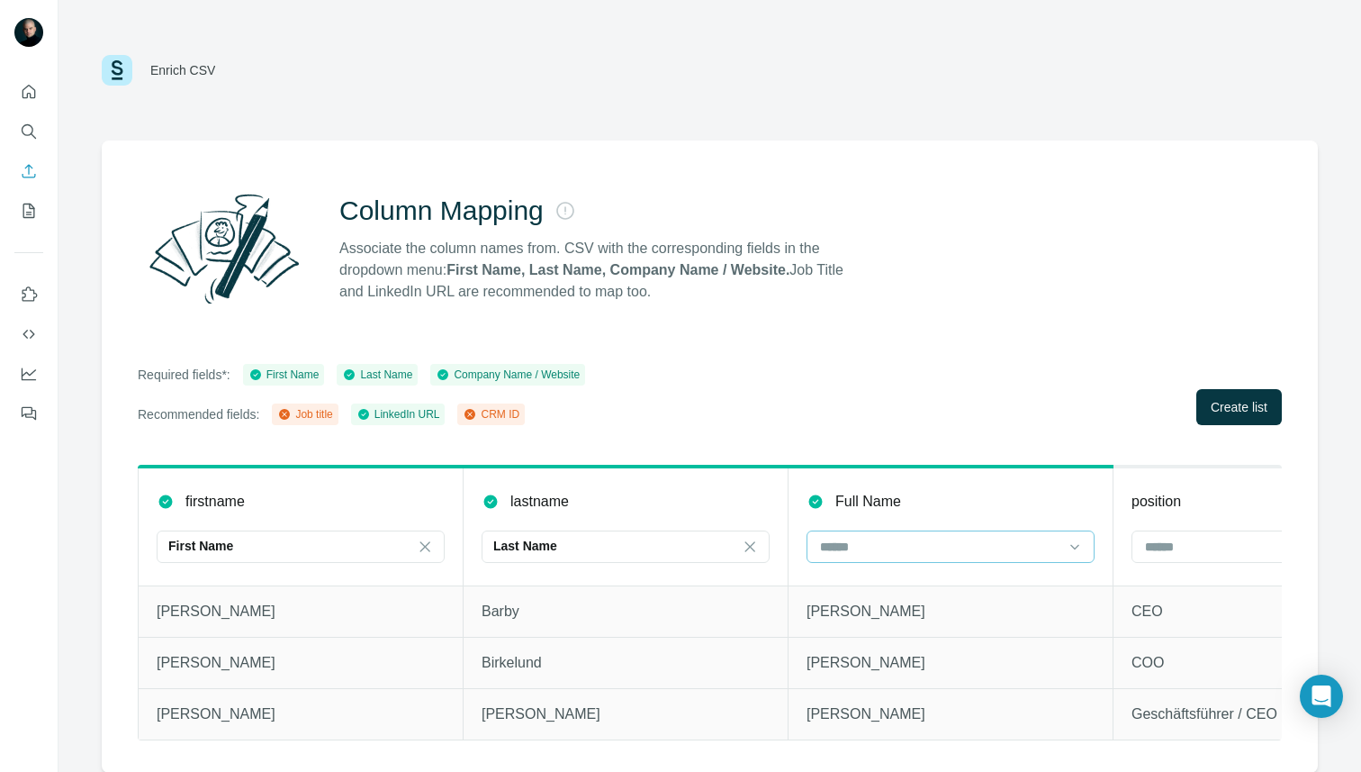
click at [979, 555] on input at bounding box center [940, 547] width 243 height 20
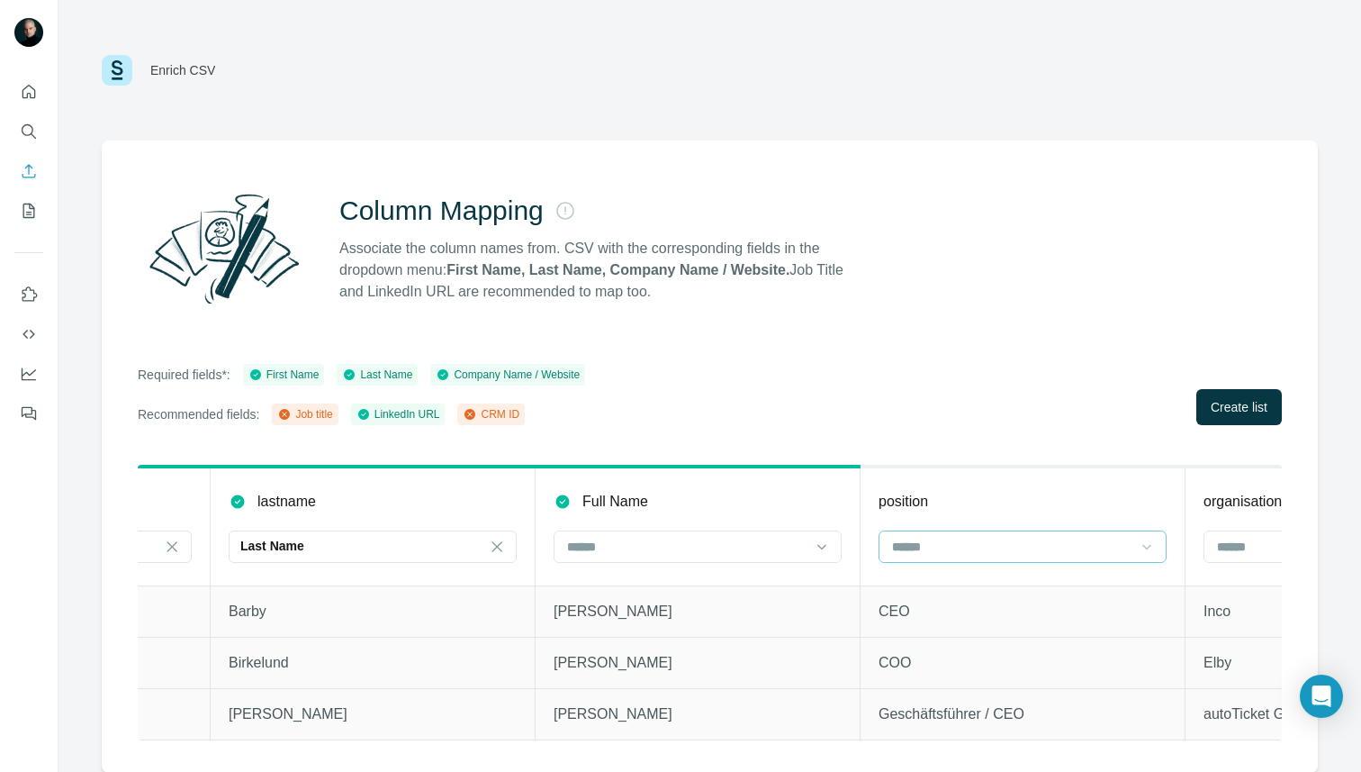
scroll to position [0, 257]
click at [1125, 547] on input at bounding box center [1008, 547] width 243 height 20
click at [1006, 616] on div "Job title" at bounding box center [1020, 620] width 258 height 18
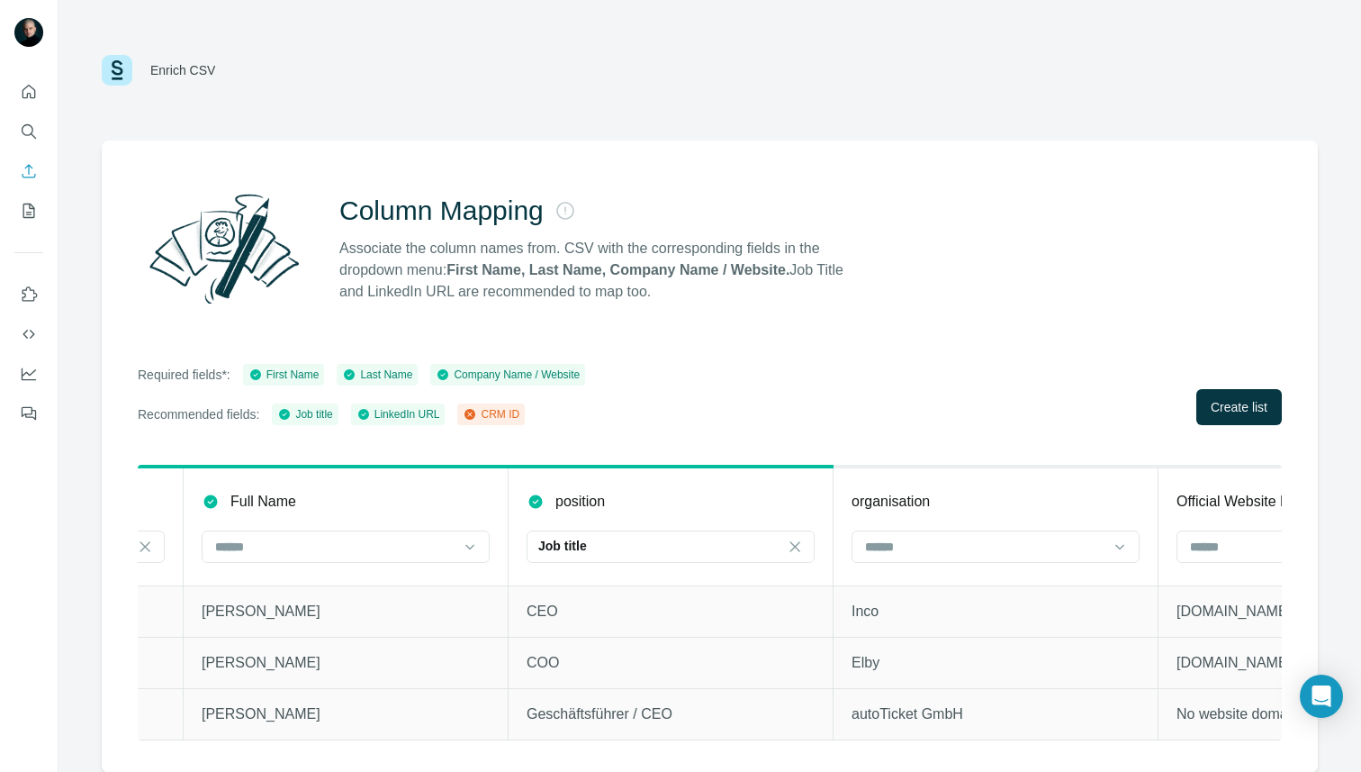
scroll to position [0, 749]
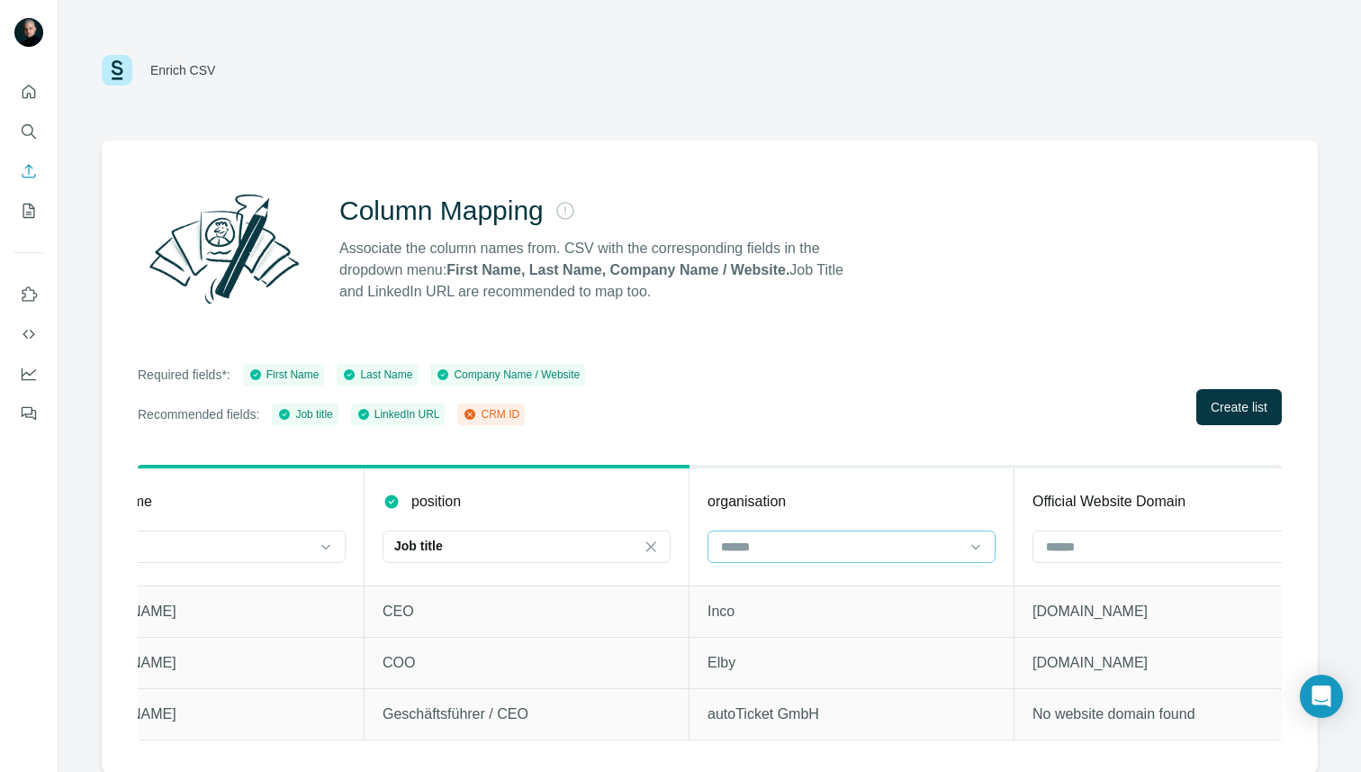
click at [963, 551] on div at bounding box center [852, 546] width 288 height 32
click at [830, 591] on div "Company Name" at bounding box center [852, 587] width 258 height 18
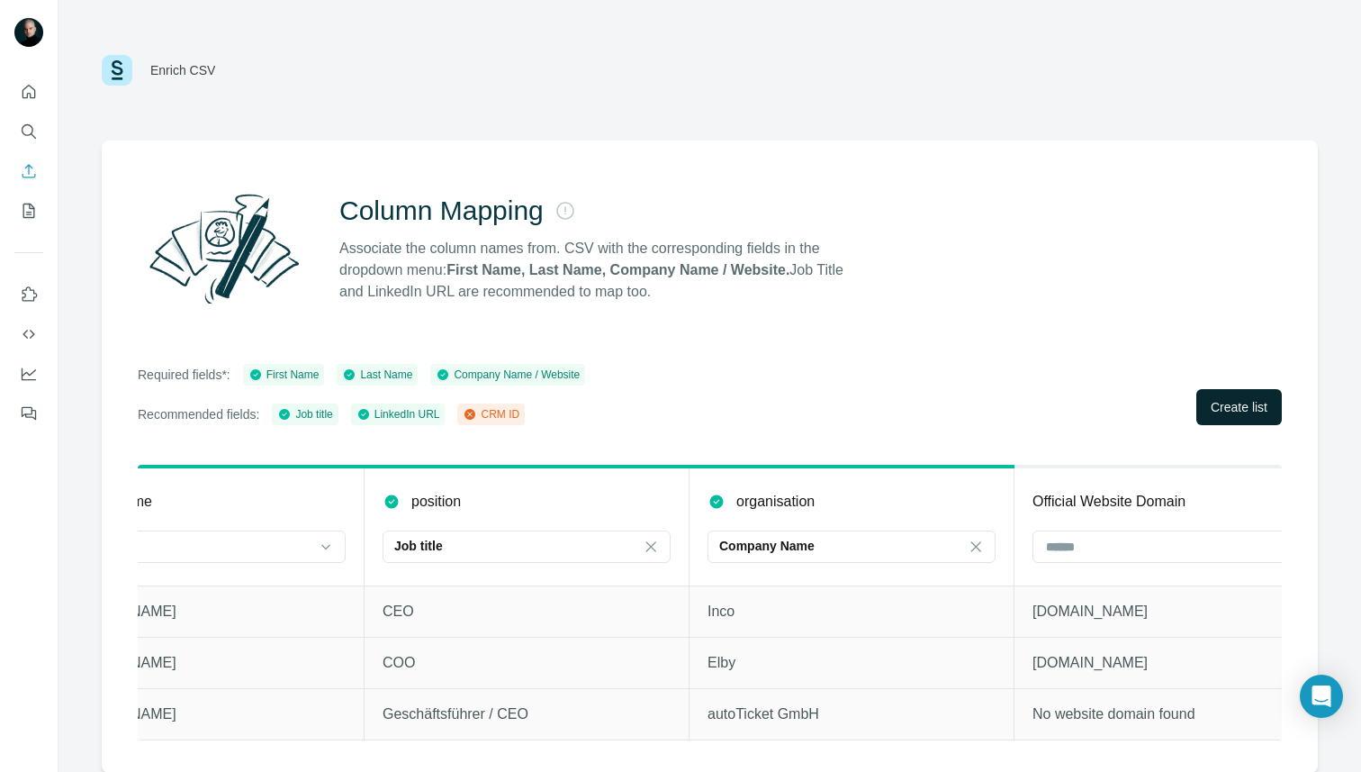
click at [1222, 407] on span "Create list" at bounding box center [1239, 407] width 57 height 18
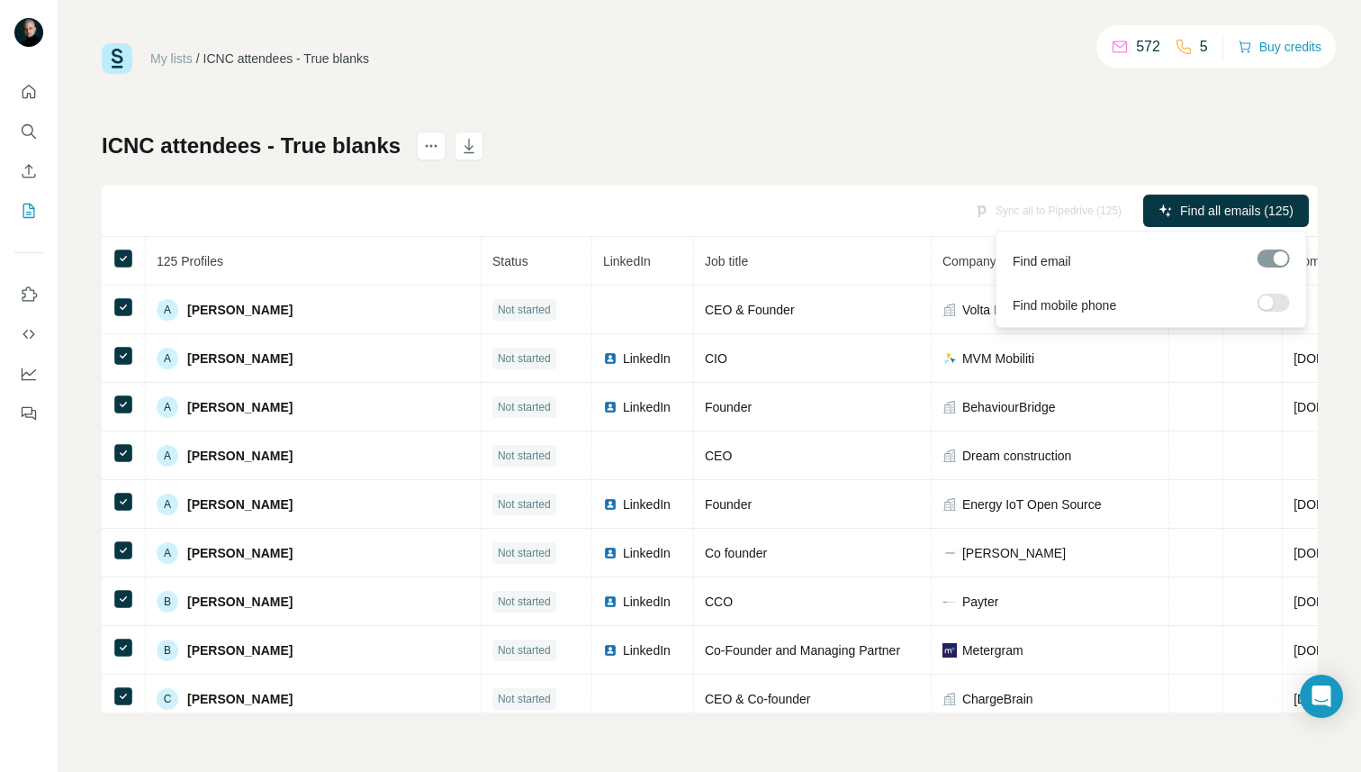
click at [1246, 216] on span "Find all emails (125)" at bounding box center [1236, 211] width 113 height 18
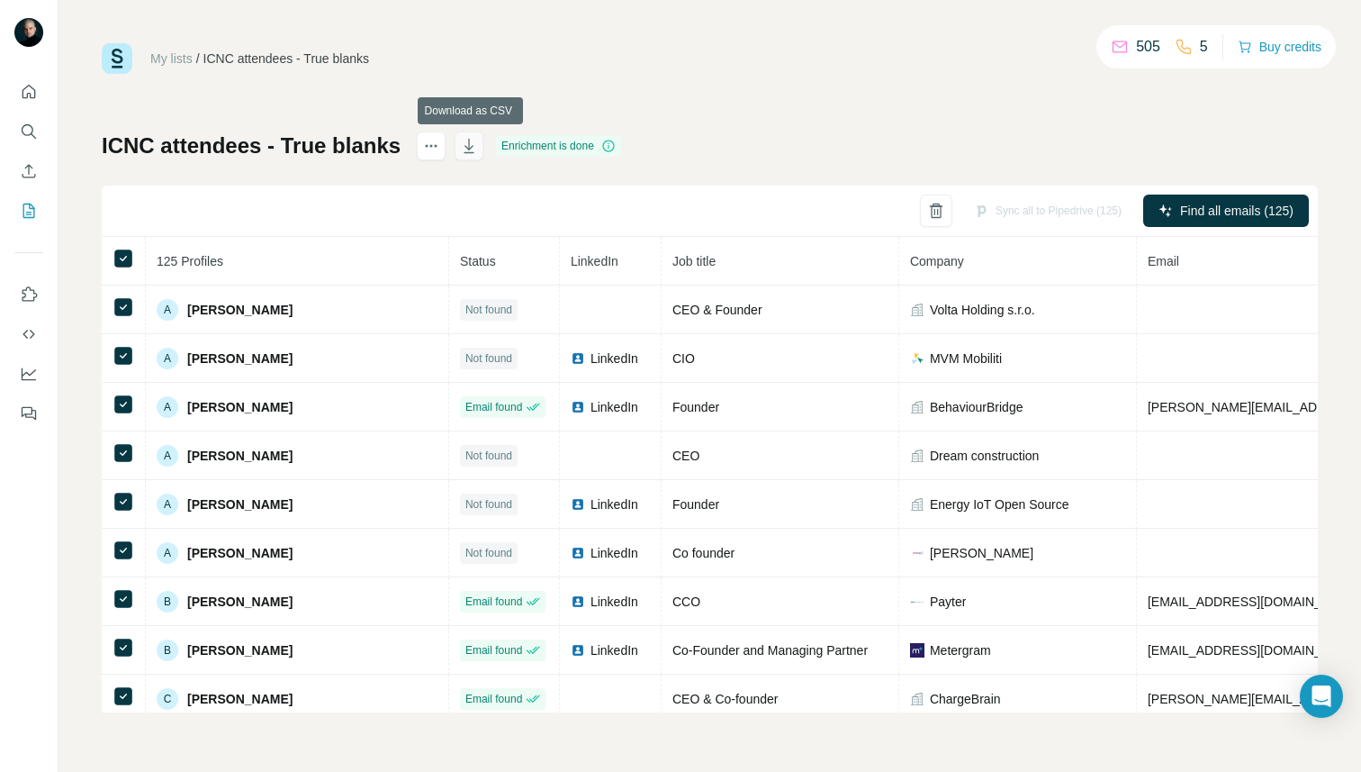
click at [472, 145] on icon "button" at bounding box center [469, 146] width 18 height 18
